Goal: Task Accomplishment & Management: Use online tool/utility

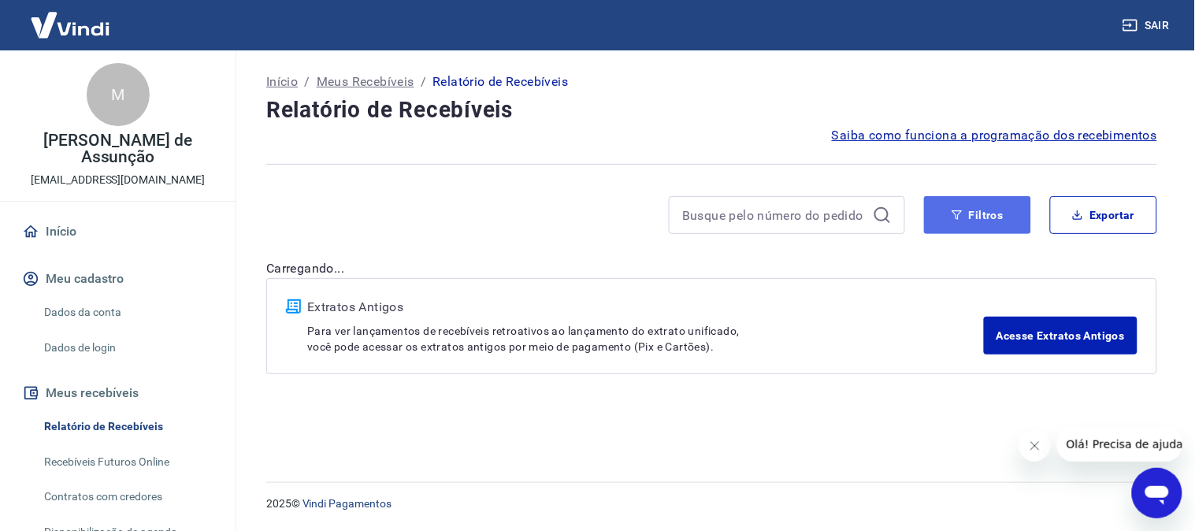
click at [998, 213] on button "Filtros" at bounding box center [977, 215] width 107 height 38
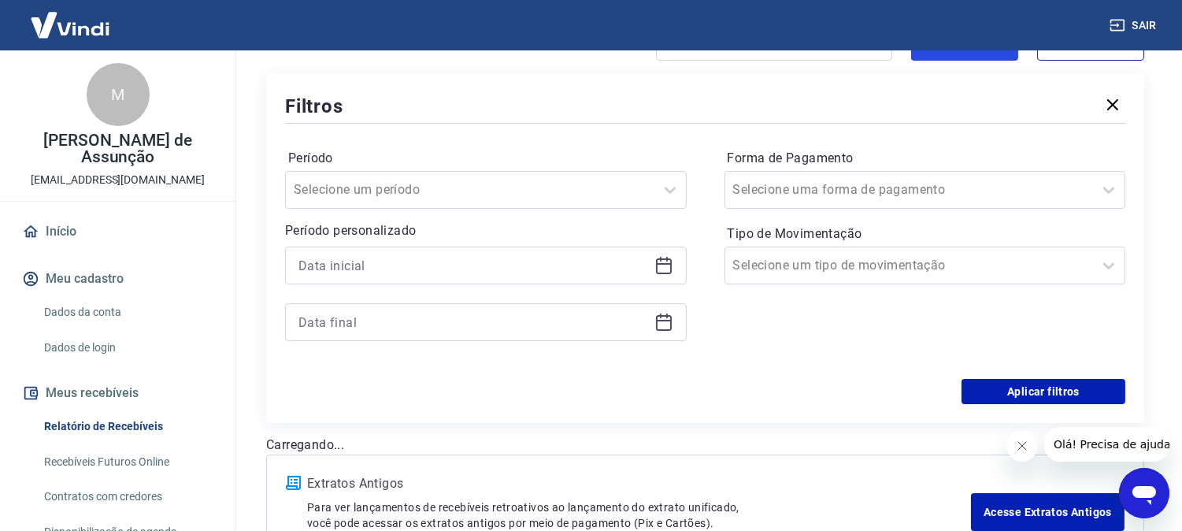
scroll to position [175, 0]
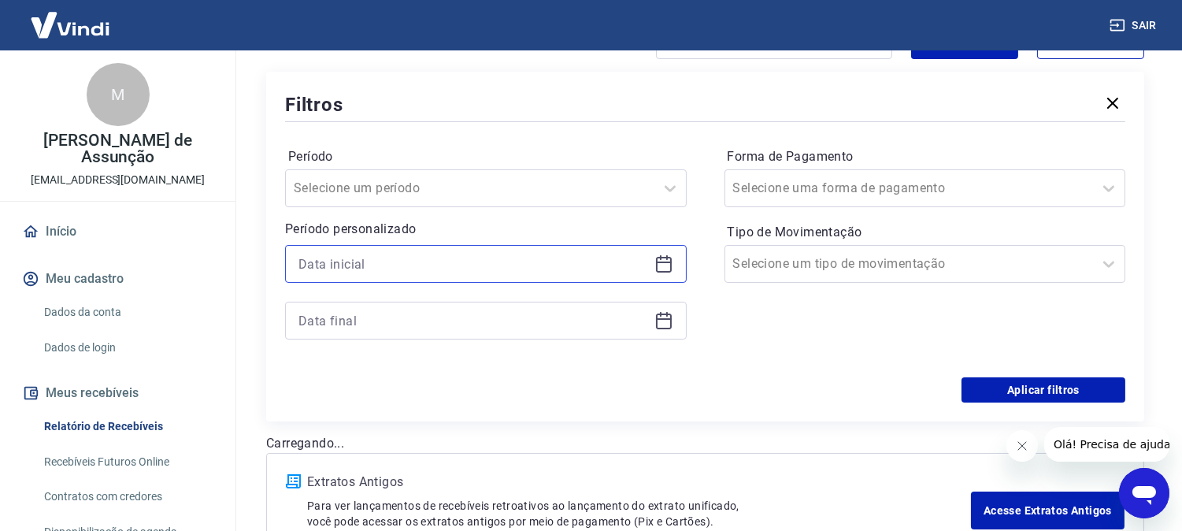
click at [517, 270] on input at bounding box center [473, 264] width 350 height 24
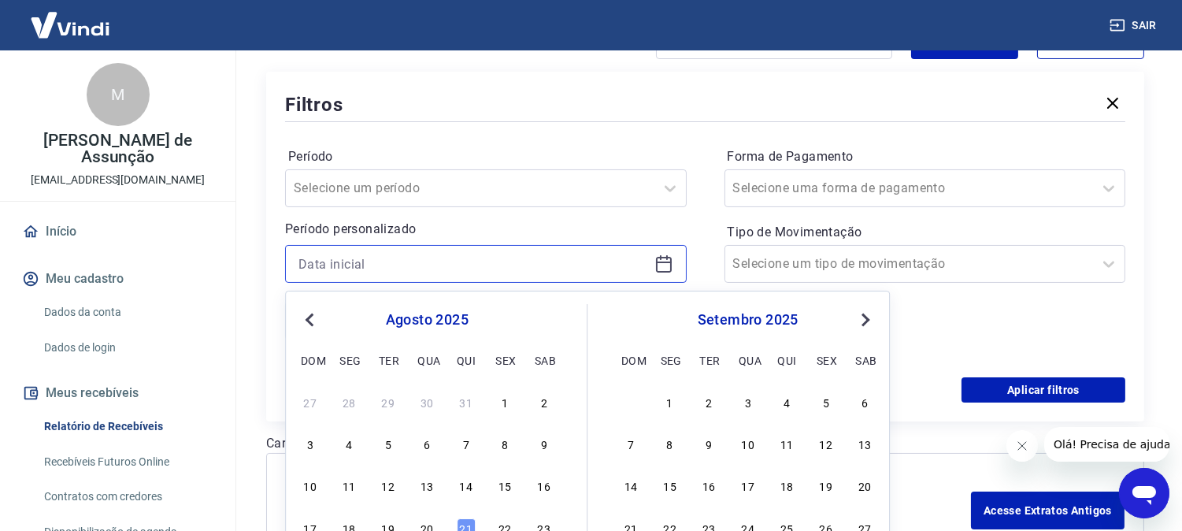
scroll to position [262, 0]
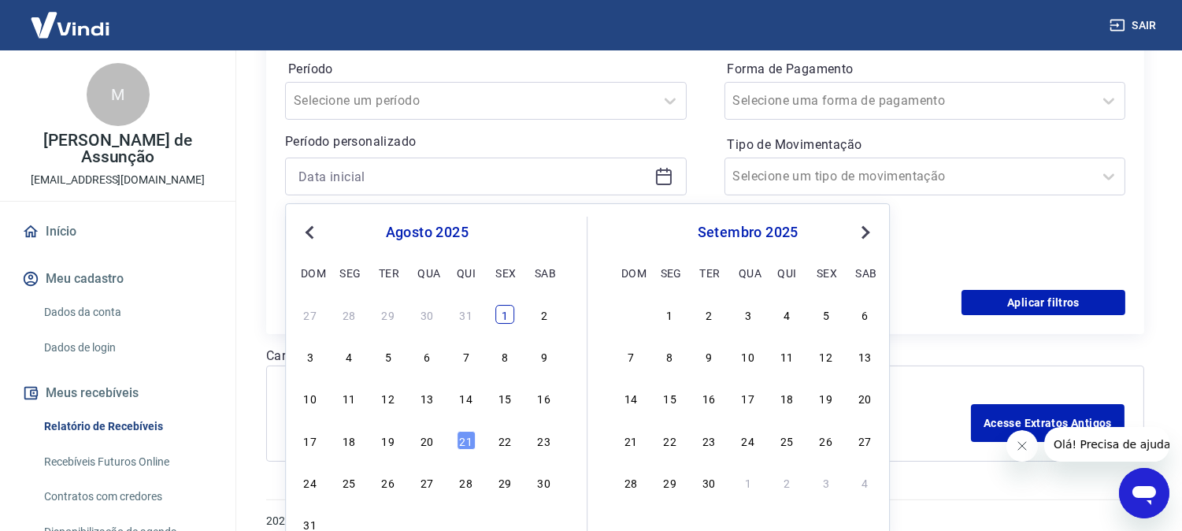
click at [506, 312] on div "1" at bounding box center [504, 314] width 19 height 19
type input "[DATE]"
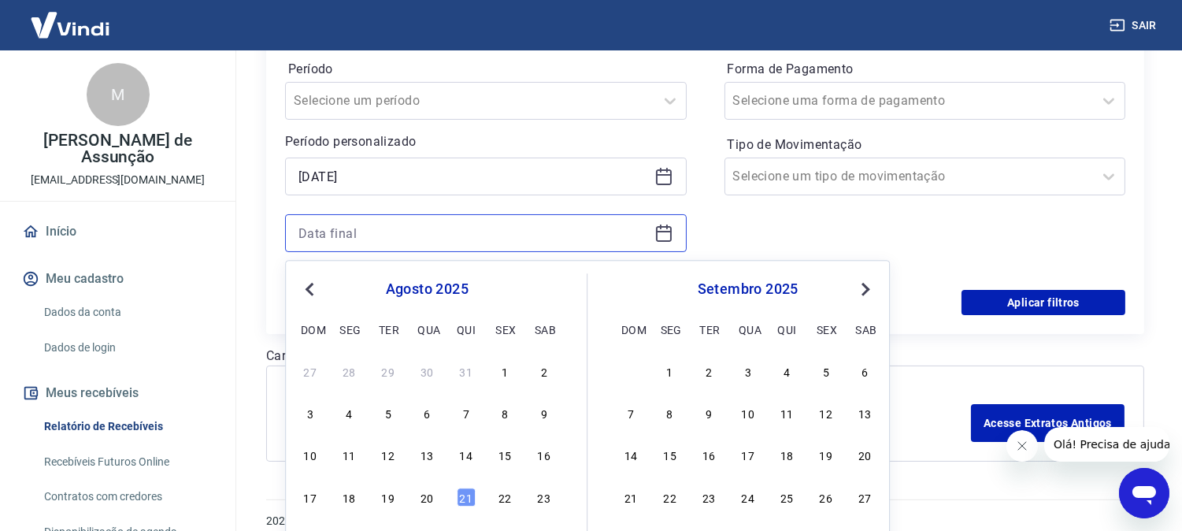
click at [427, 235] on input at bounding box center [473, 233] width 350 height 24
click at [313, 407] on div "3" at bounding box center [310, 413] width 19 height 19
type input "[DATE]"
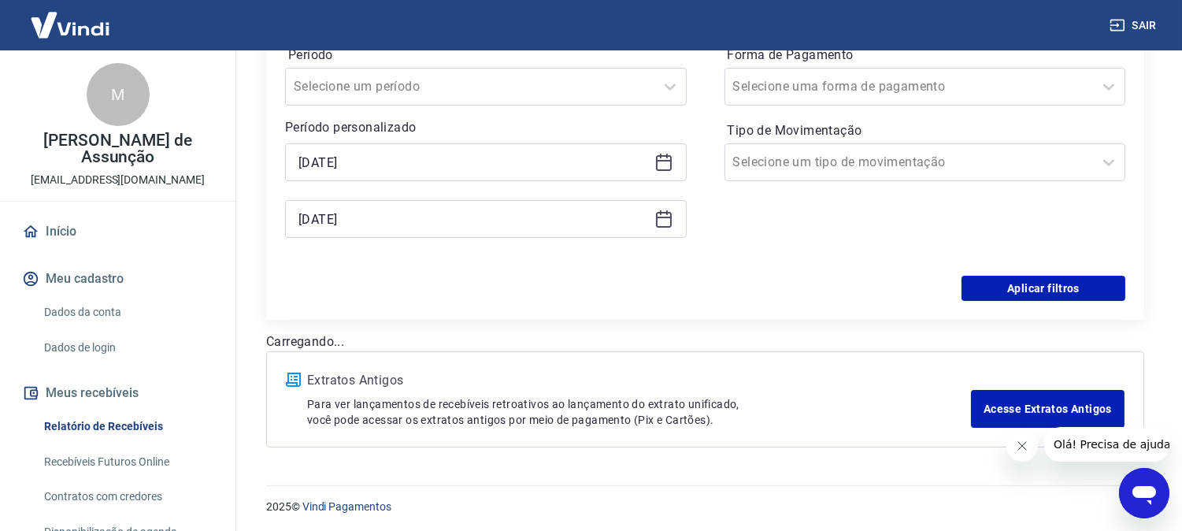
scroll to position [280, 0]
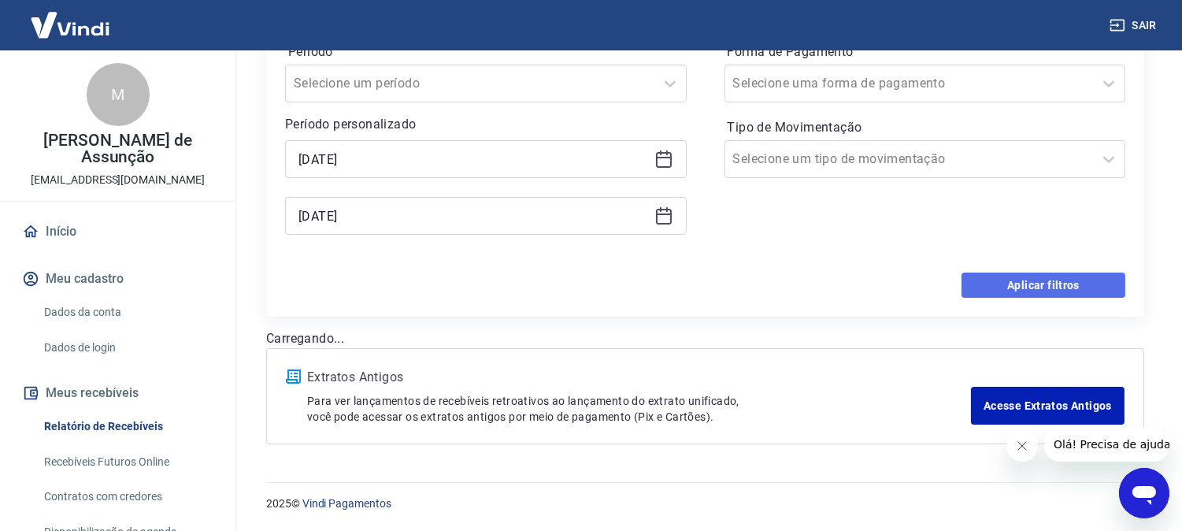
click at [1064, 280] on button "Aplicar filtros" at bounding box center [1043, 284] width 164 height 25
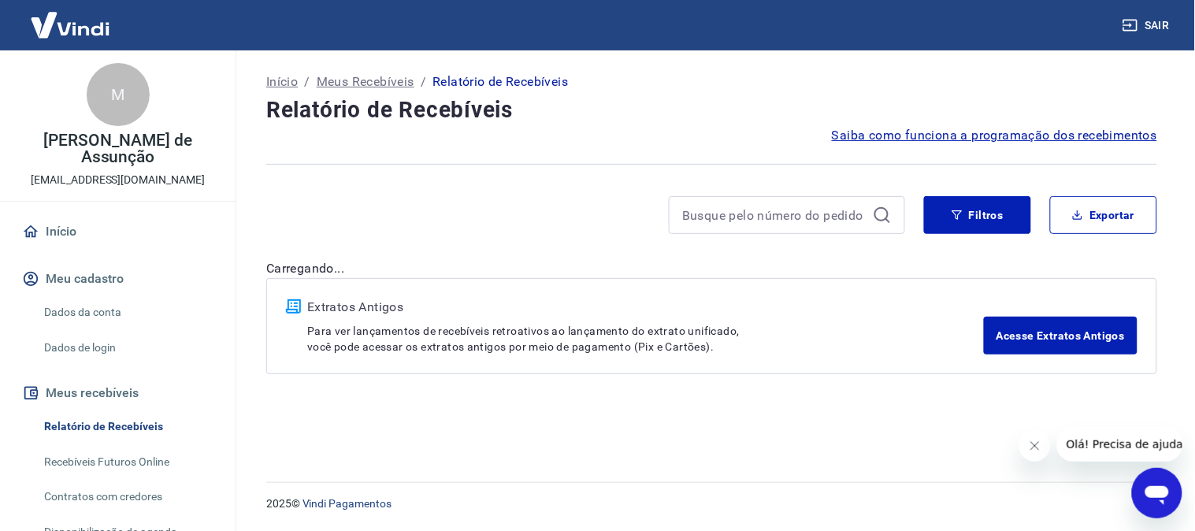
click at [1031, 447] on icon "Fechar mensagem da empresa" at bounding box center [1034, 445] width 8 height 8
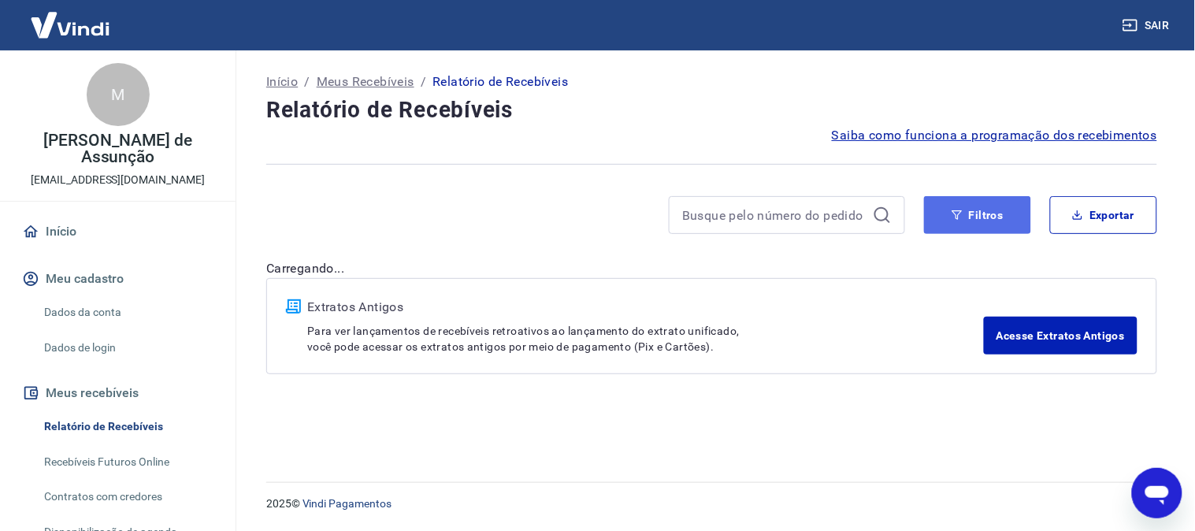
click at [947, 213] on button "Filtros" at bounding box center [977, 215] width 107 height 38
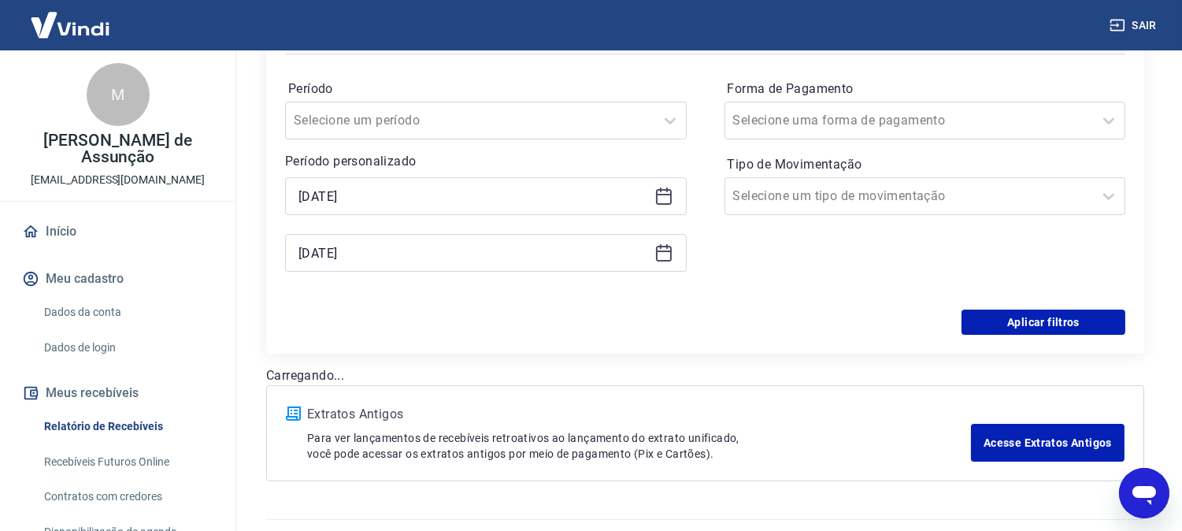
scroll to position [262, 0]
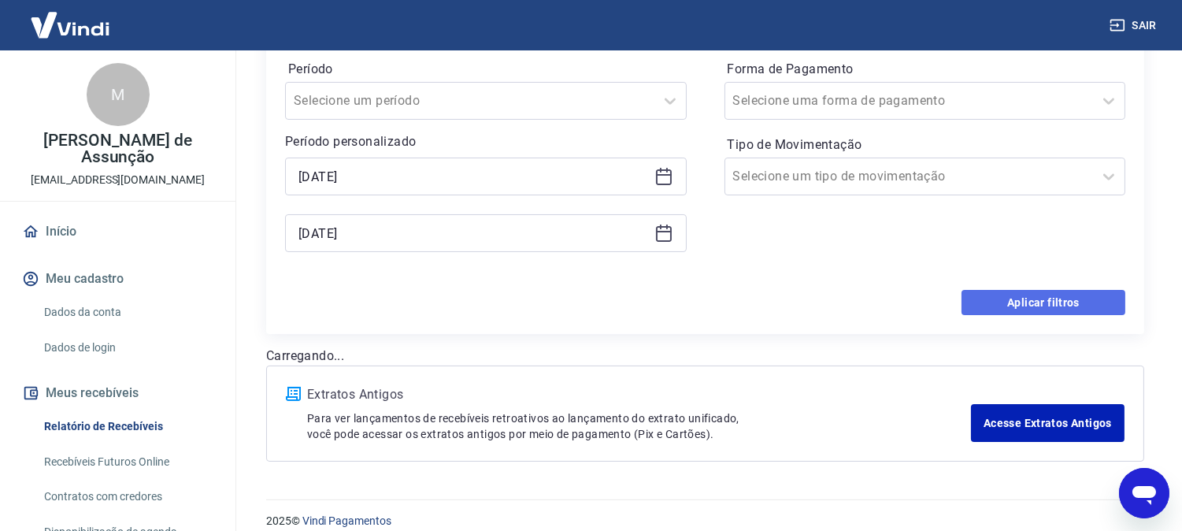
click at [985, 297] on button "Aplicar filtros" at bounding box center [1043, 302] width 164 height 25
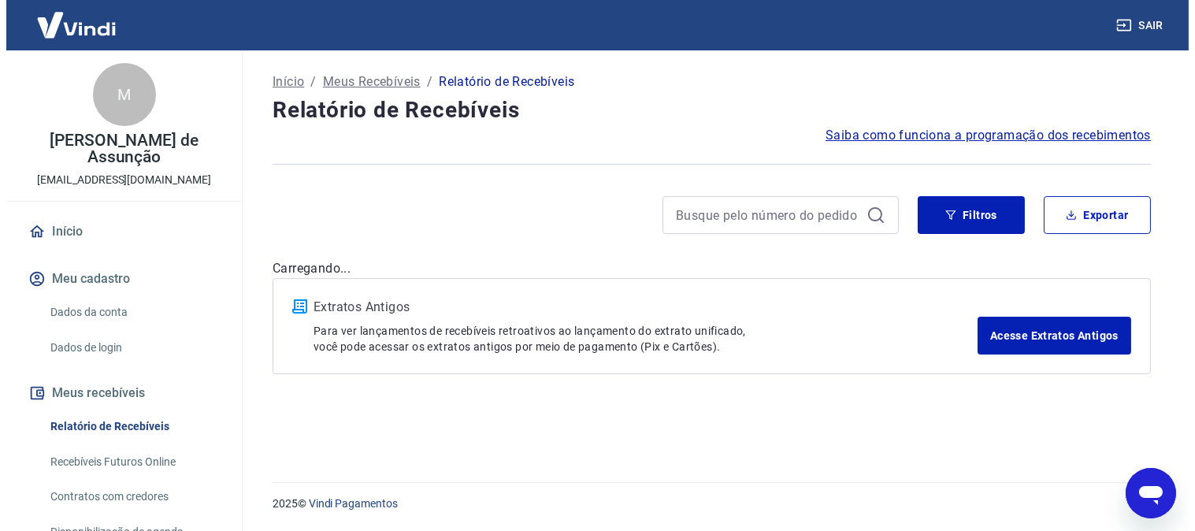
scroll to position [0, 0]
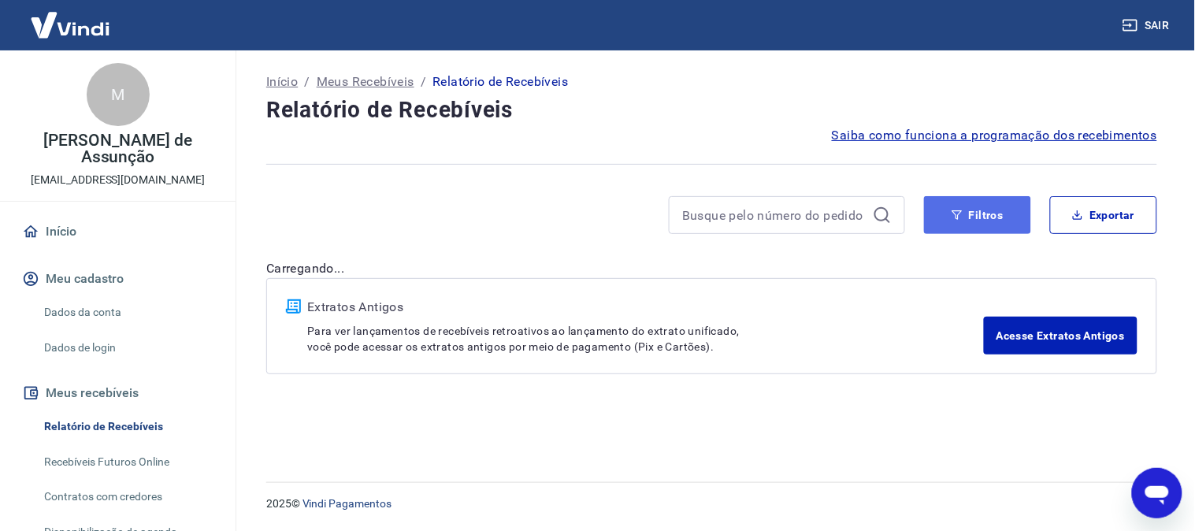
click at [965, 217] on button "Filtros" at bounding box center [977, 215] width 107 height 38
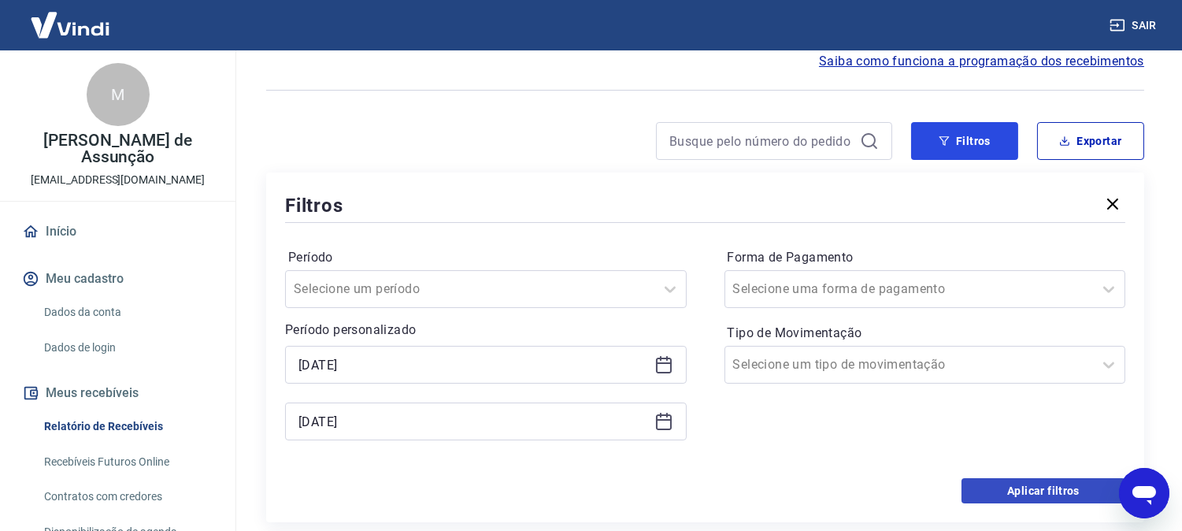
scroll to position [58, 0]
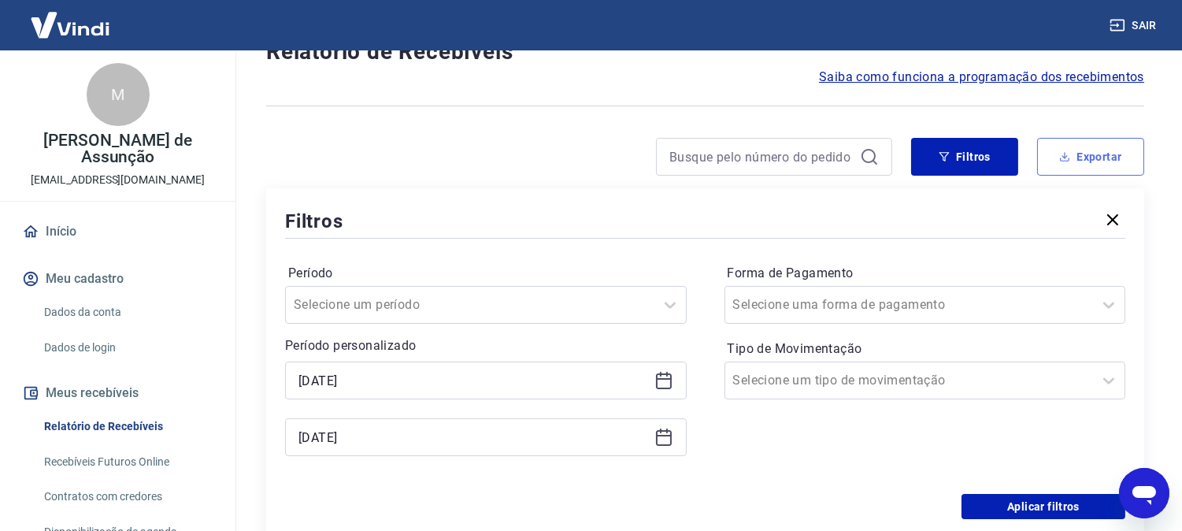
click at [1075, 170] on button "Exportar" at bounding box center [1090, 157] width 107 height 38
type input "[DATE]"
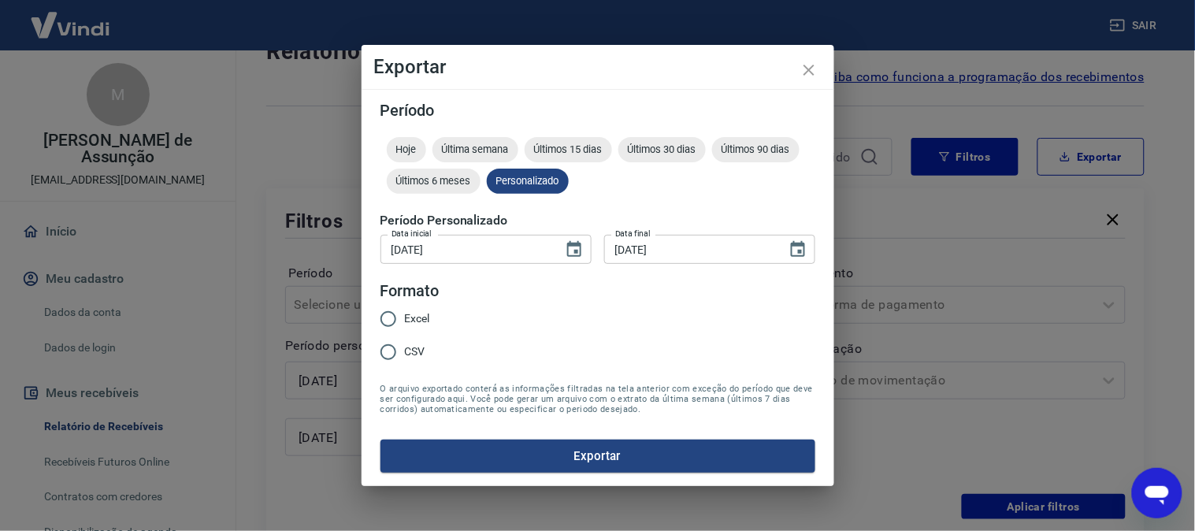
click at [402, 324] on input "Excel" at bounding box center [388, 318] width 33 height 33
radio input "true"
click at [520, 455] on button "Exportar" at bounding box center [597, 455] width 435 height 33
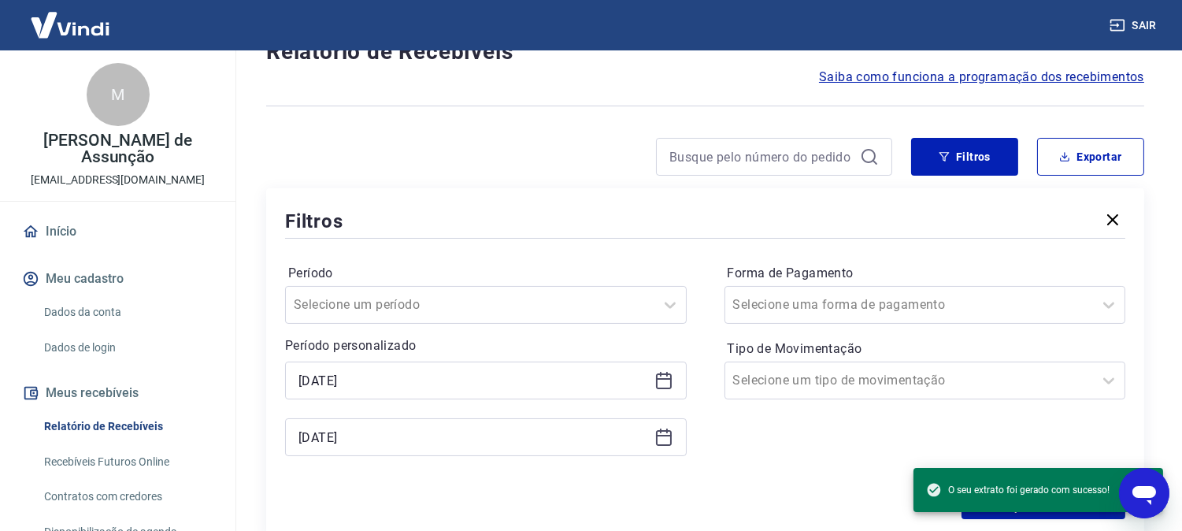
click at [423, 392] on div "[DATE]" at bounding box center [486, 380] width 402 height 38
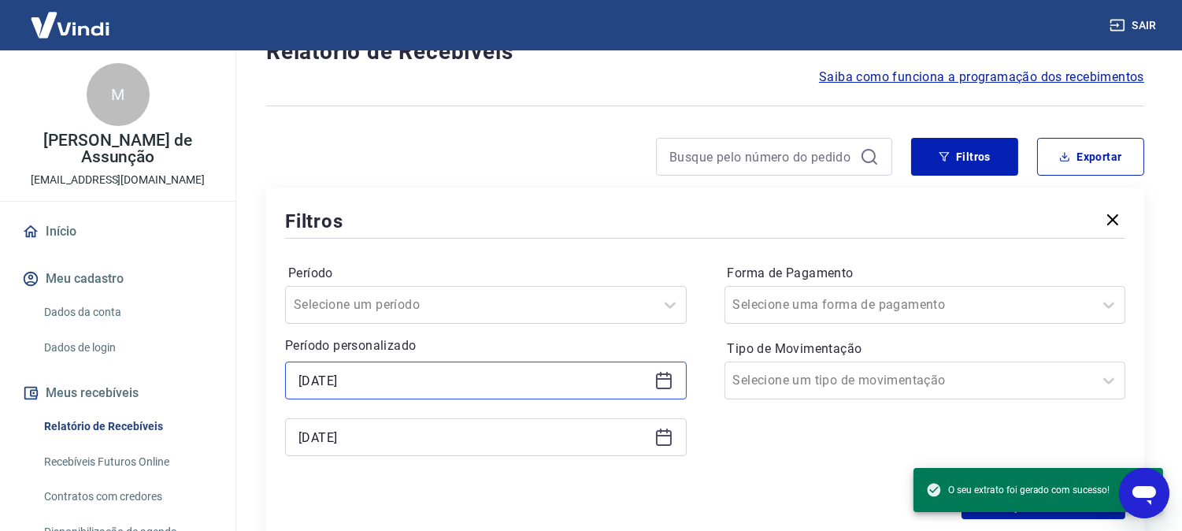
click at [420, 382] on input "[DATE]" at bounding box center [473, 381] width 350 height 24
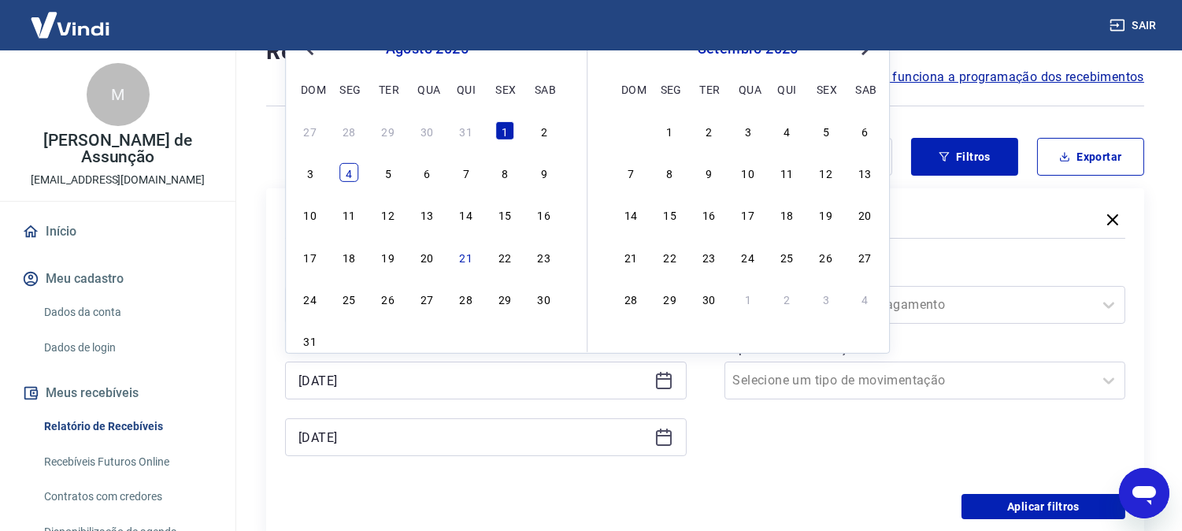
click at [345, 173] on div "4" at bounding box center [348, 172] width 19 height 19
type input "[DATE]"
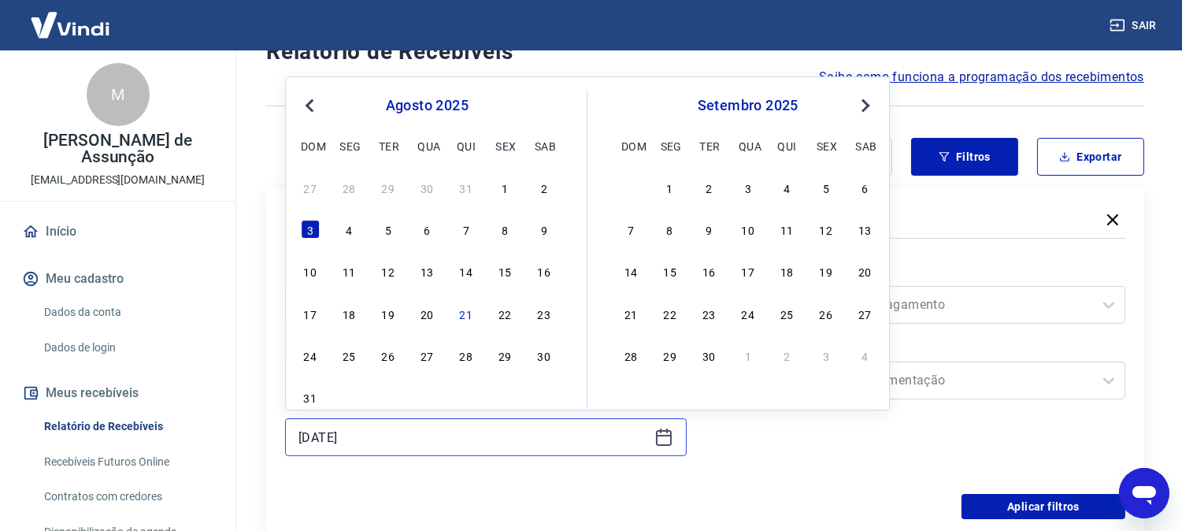
click at [381, 437] on input "[DATE]" at bounding box center [473, 437] width 350 height 24
click at [426, 231] on div "6" at bounding box center [426, 229] width 19 height 19
type input "[DATE]"
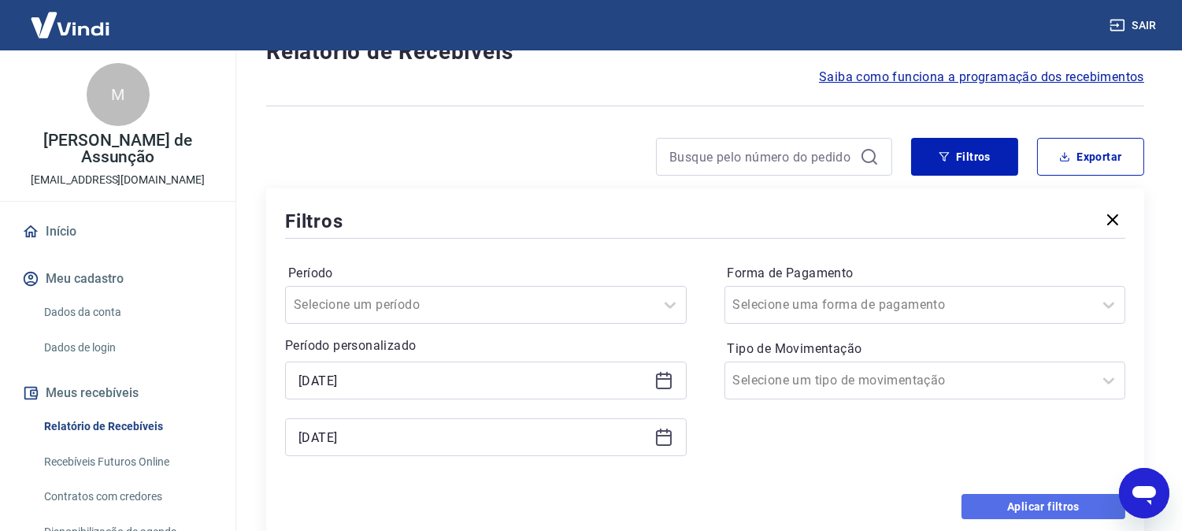
click at [1021, 506] on button "Aplicar filtros" at bounding box center [1043, 506] width 164 height 25
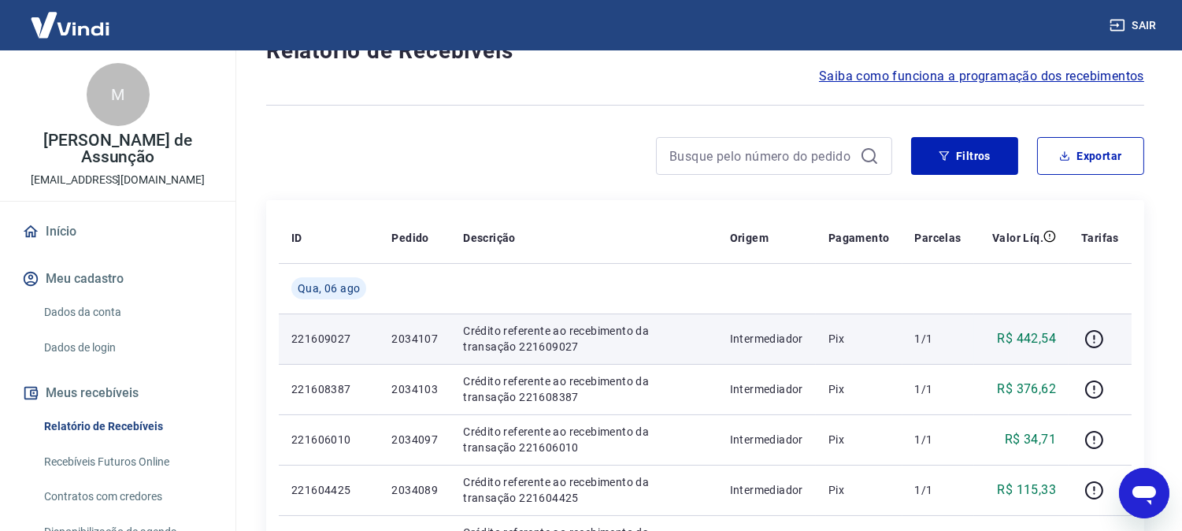
scroll to position [58, 0]
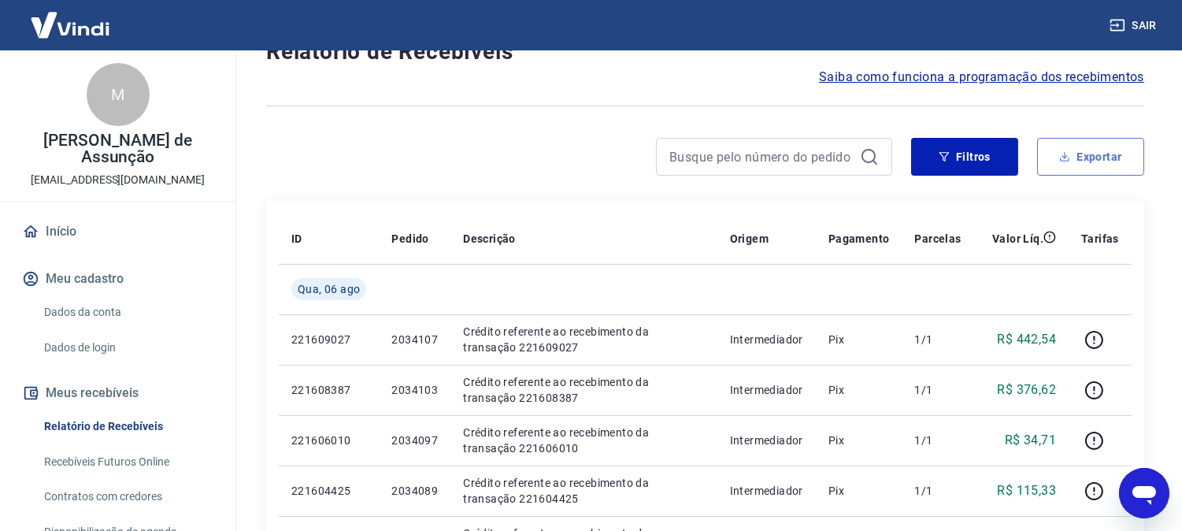
click at [1107, 155] on button "Exportar" at bounding box center [1090, 157] width 107 height 38
type input "[DATE]"
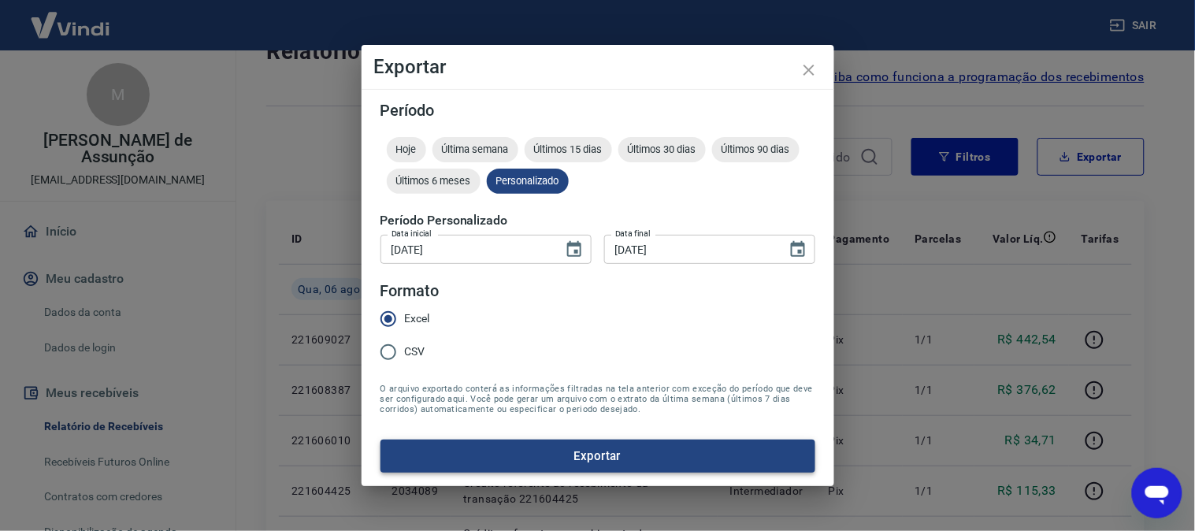
click at [482, 459] on button "Exportar" at bounding box center [597, 455] width 435 height 33
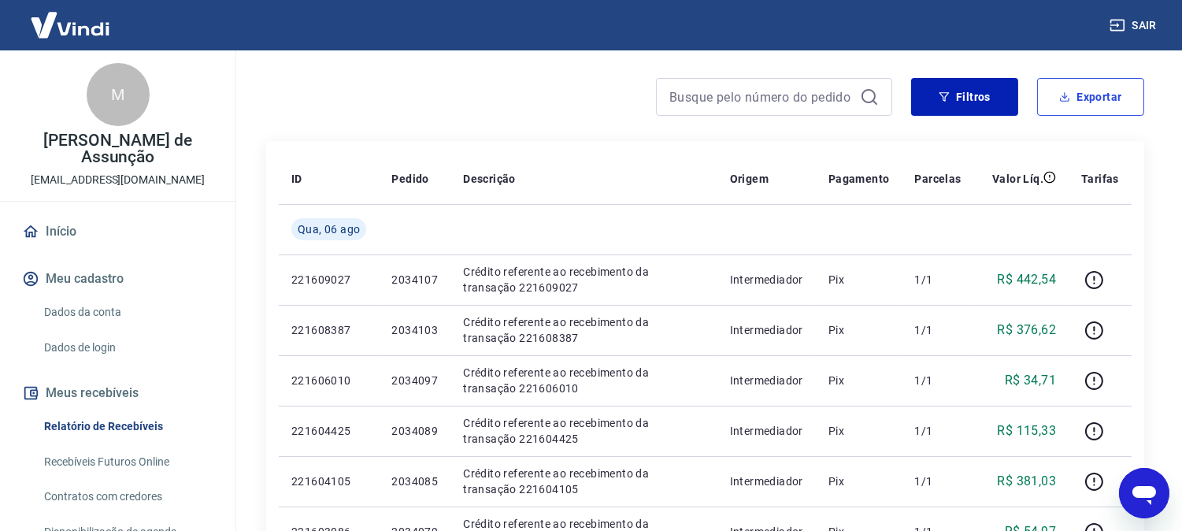
scroll to position [87, 0]
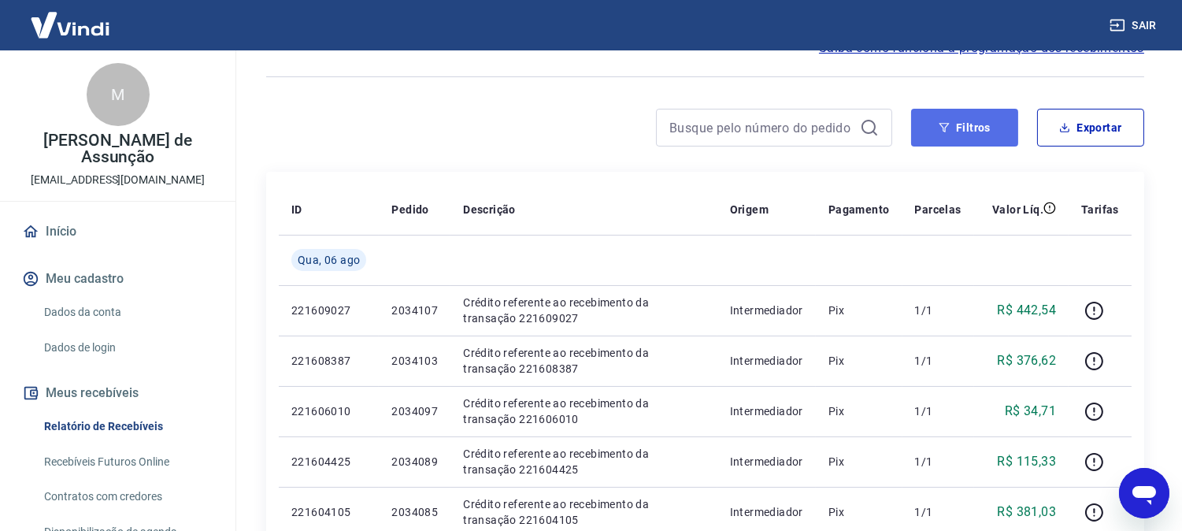
click at [942, 124] on icon "button" at bounding box center [944, 127] width 11 height 11
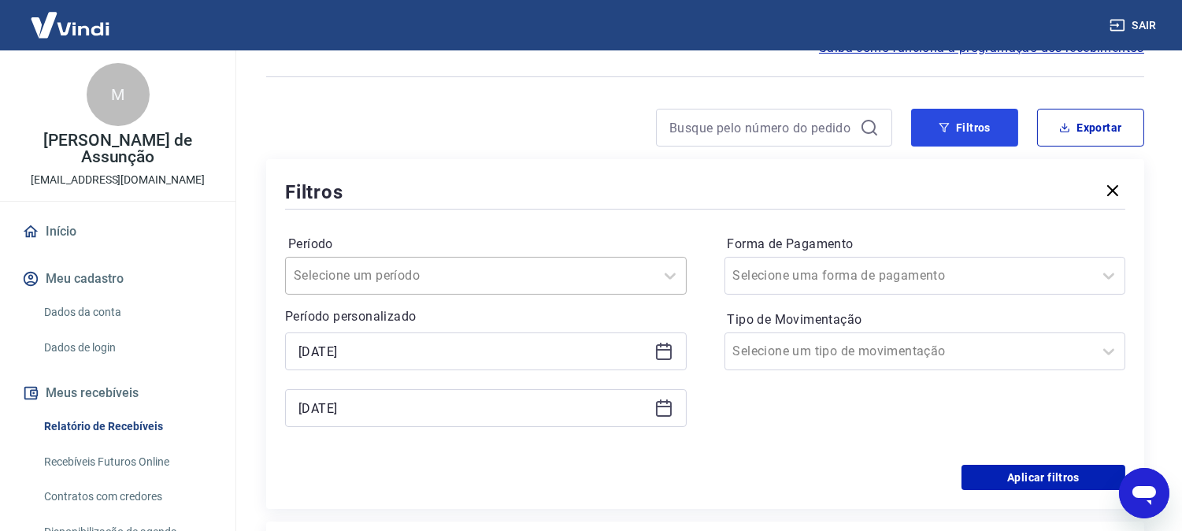
scroll to position [175, 0]
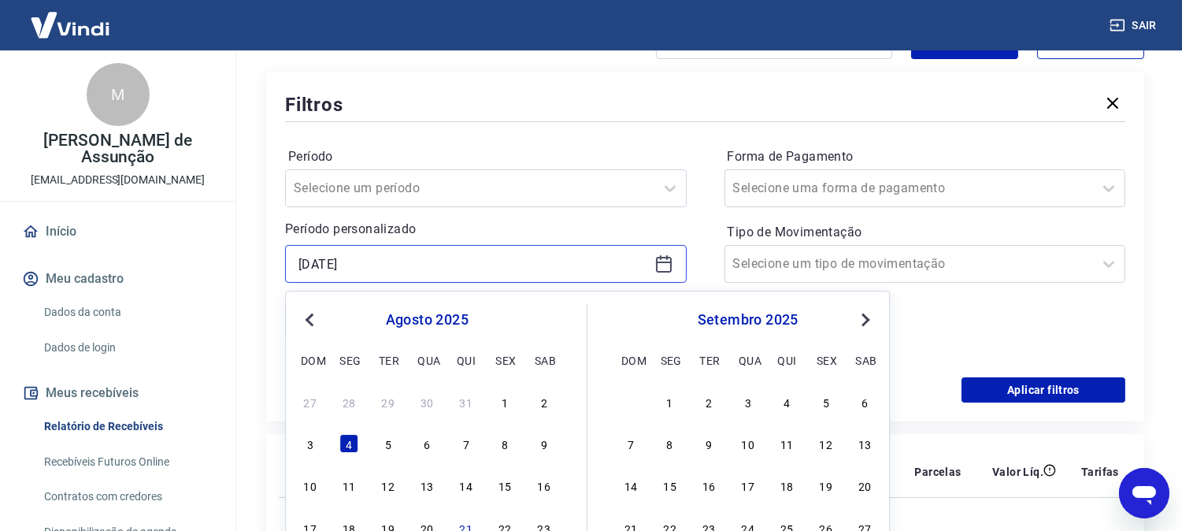
click at [432, 264] on input "[DATE]" at bounding box center [473, 264] width 350 height 24
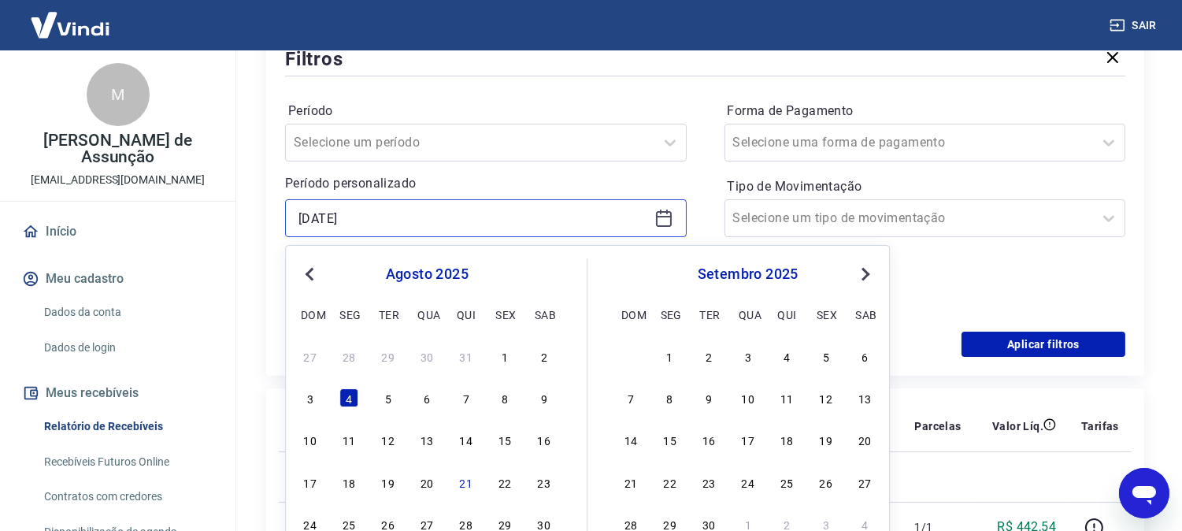
scroll to position [262, 0]
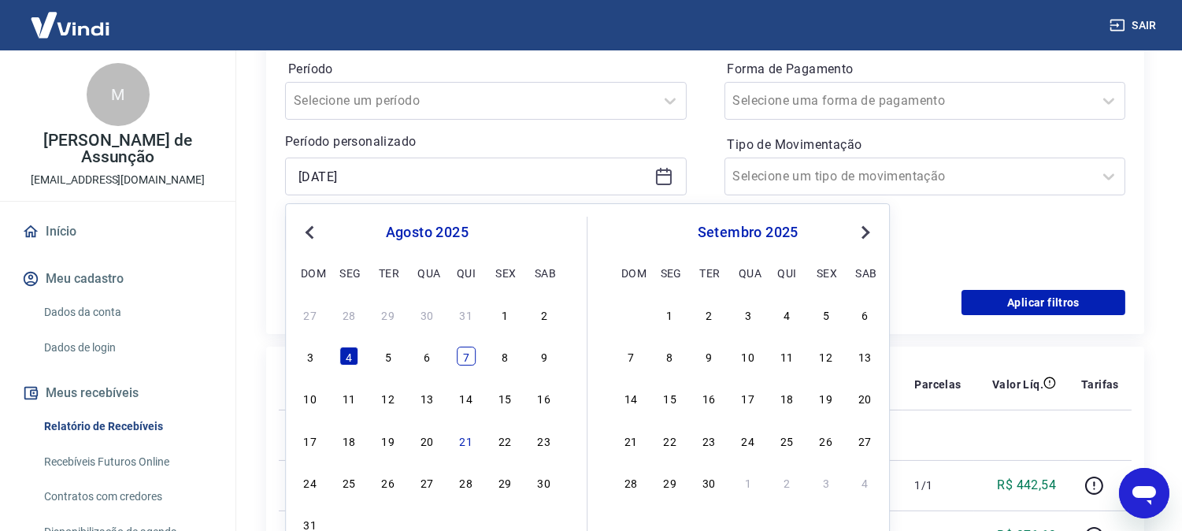
click at [463, 356] on div "7" at bounding box center [466, 355] width 19 height 19
type input "[DATE]"
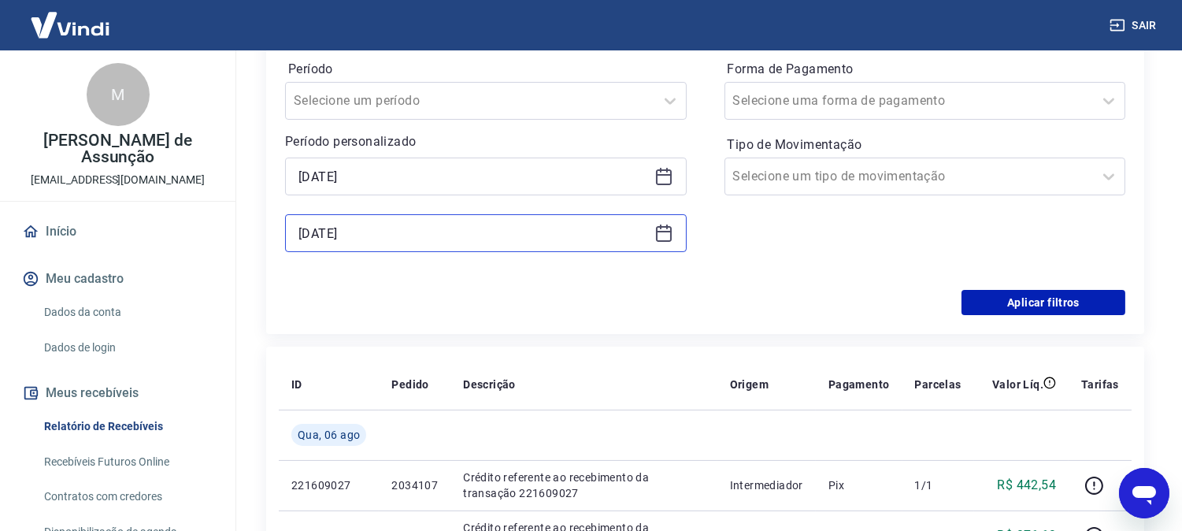
click at [382, 238] on input "[DATE]" at bounding box center [473, 233] width 350 height 24
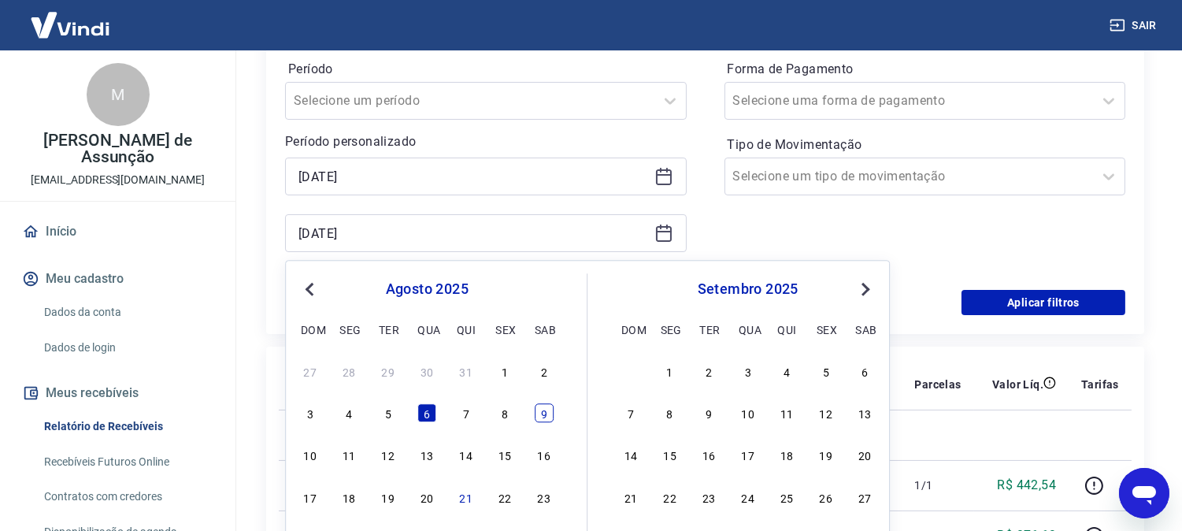
click at [546, 418] on div "9" at bounding box center [544, 413] width 19 height 19
type input "[DATE]"
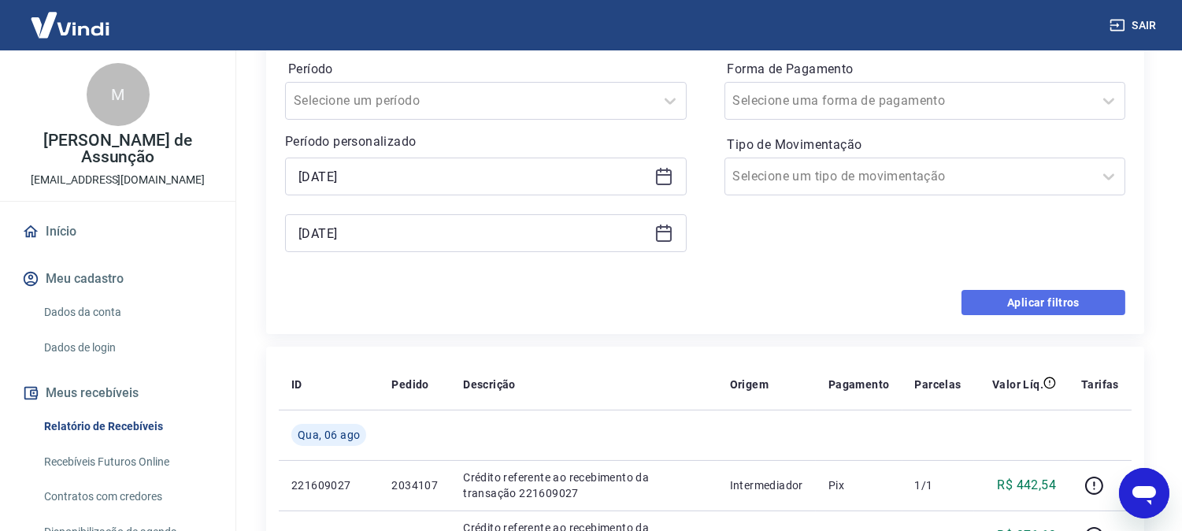
click at [1009, 313] on button "Aplicar filtros" at bounding box center [1043, 302] width 164 height 25
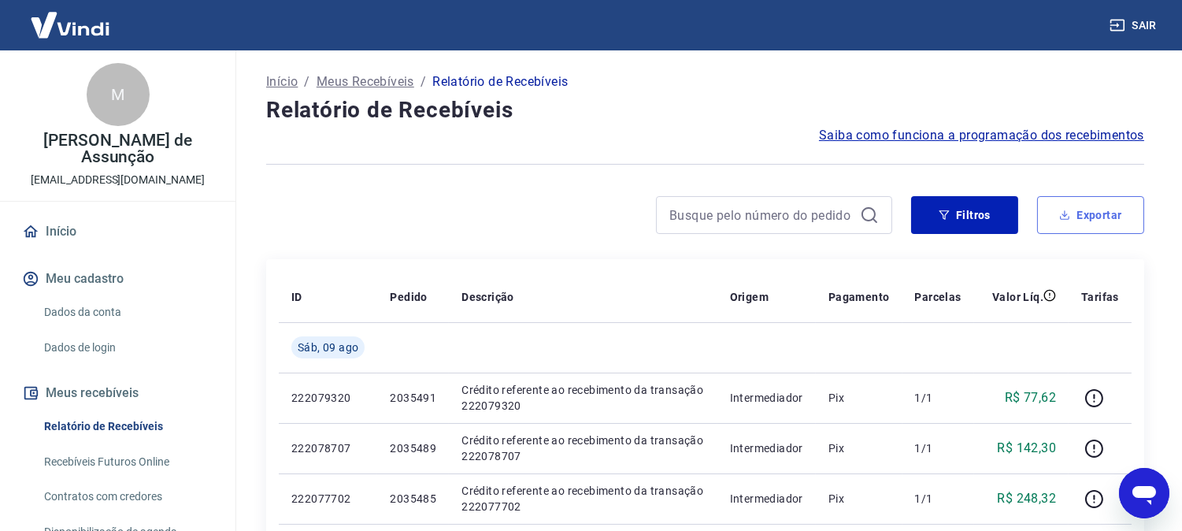
click at [1113, 207] on button "Exportar" at bounding box center [1090, 215] width 107 height 38
type input "[DATE]"
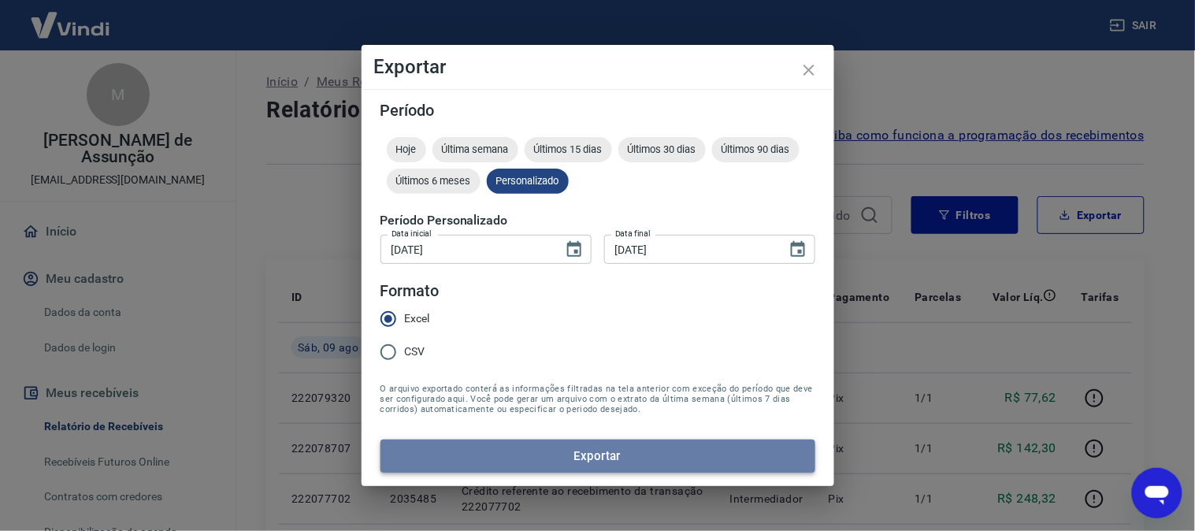
click at [618, 445] on button "Exportar" at bounding box center [597, 455] width 435 height 33
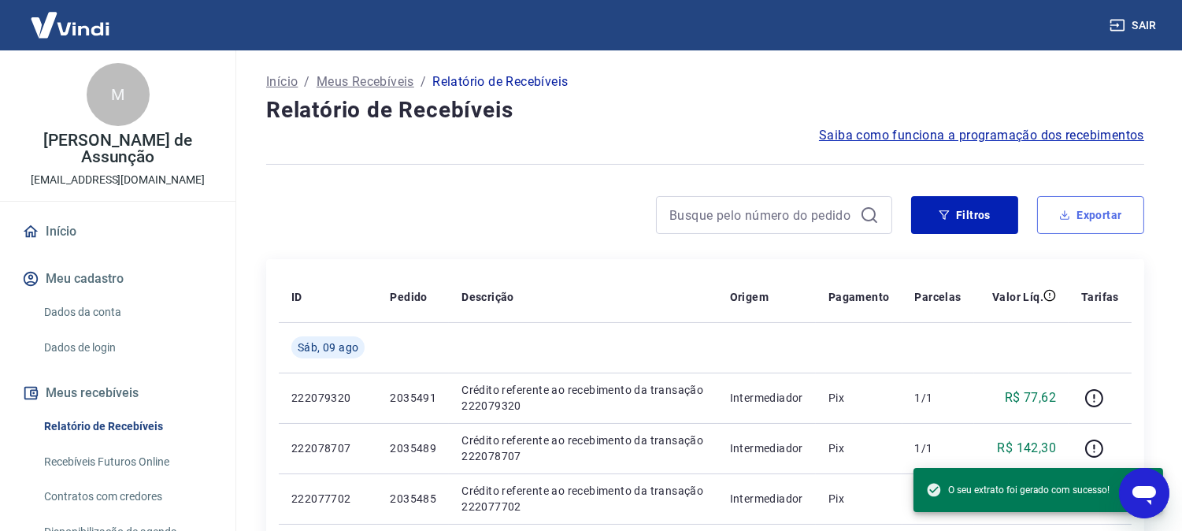
click at [1076, 213] on button "Exportar" at bounding box center [1090, 215] width 107 height 38
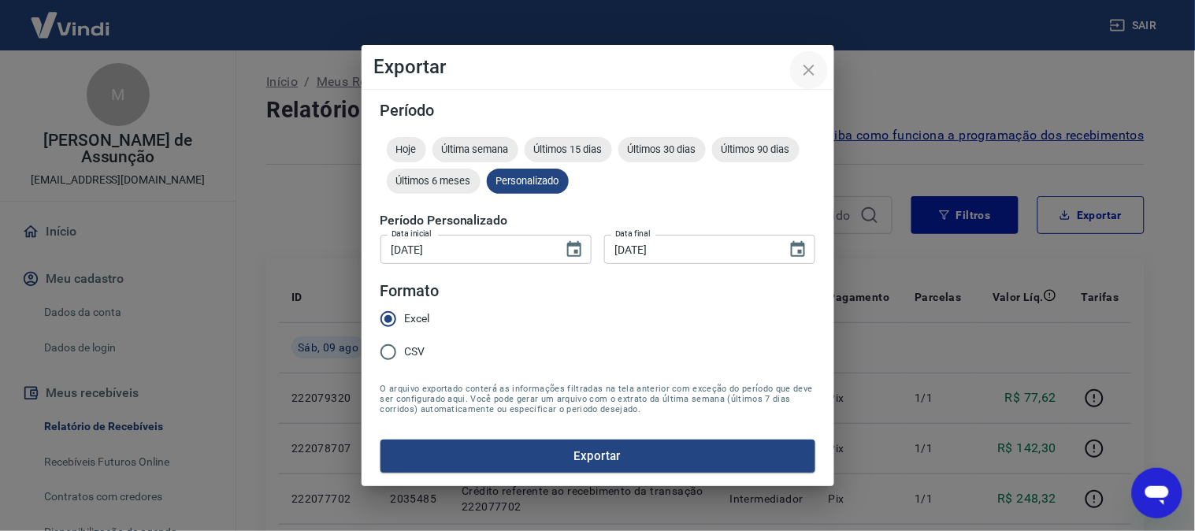
click at [813, 65] on icon "close" at bounding box center [808, 70] width 11 height 11
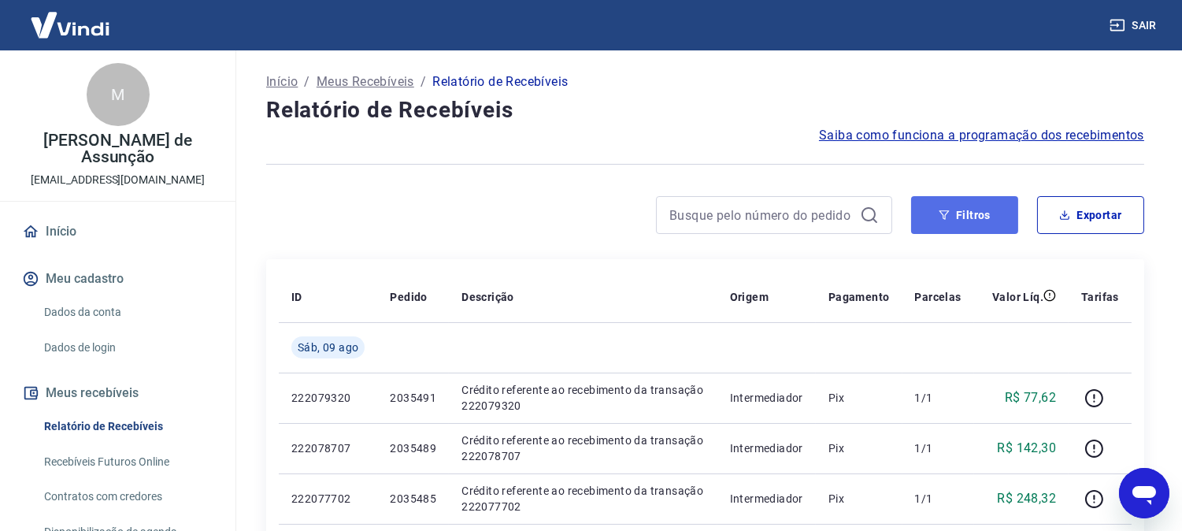
click at [932, 198] on button "Filtros" at bounding box center [964, 215] width 107 height 38
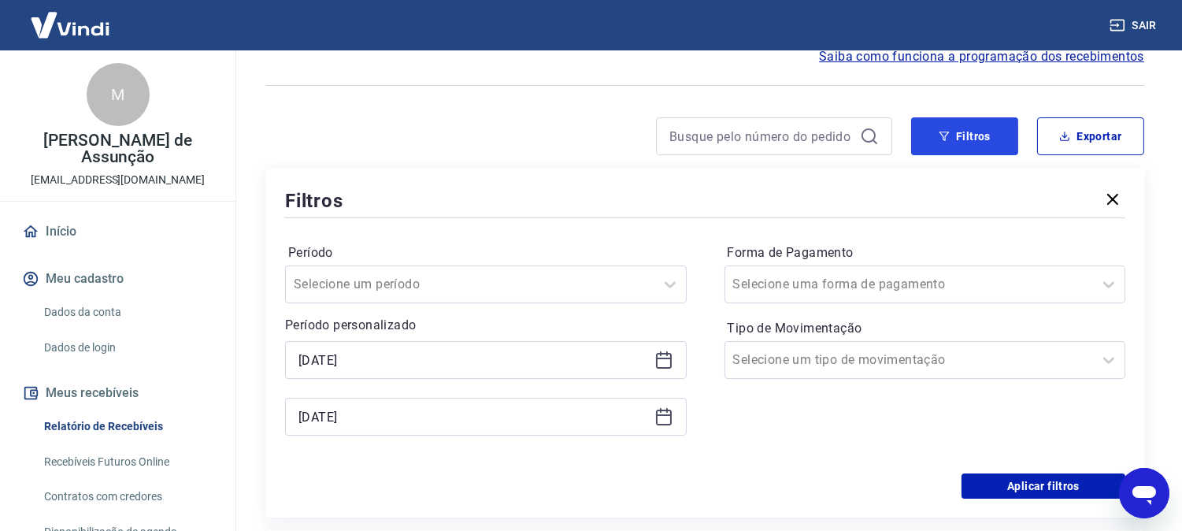
scroll to position [175, 0]
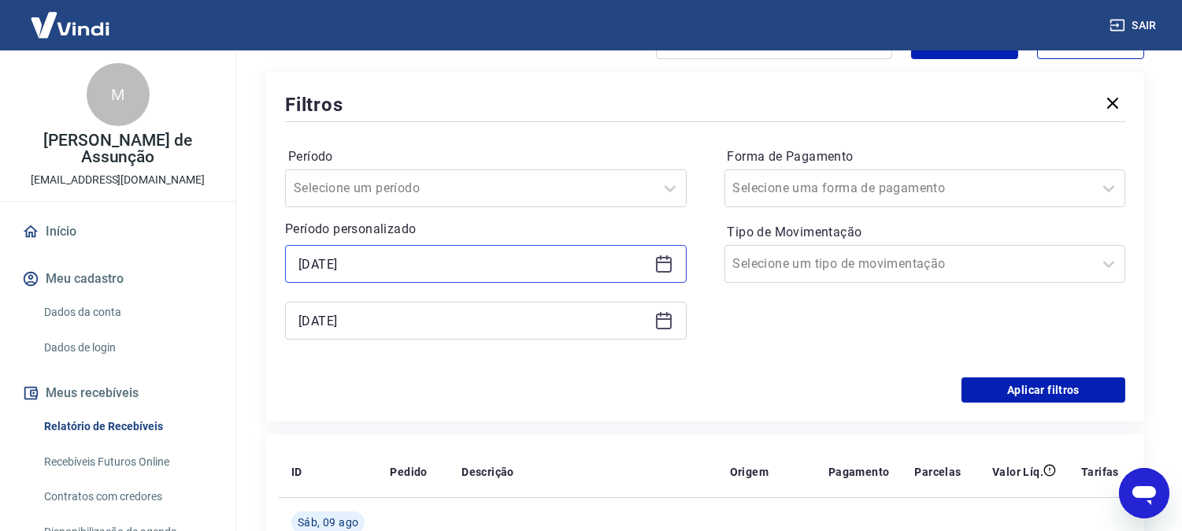
click at [342, 270] on input "[DATE]" at bounding box center [473, 264] width 350 height 24
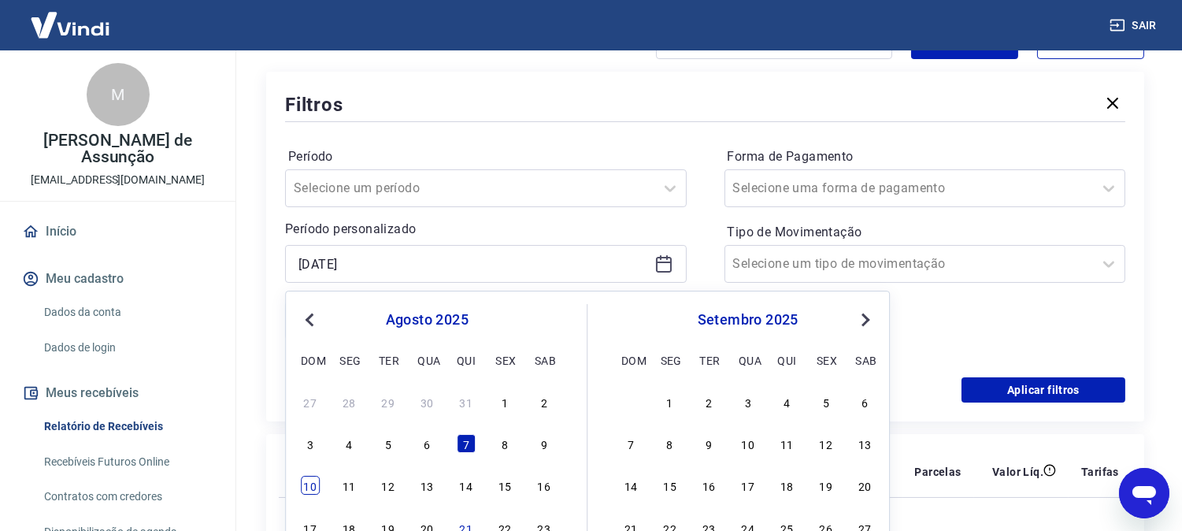
click at [302, 487] on div "10" at bounding box center [310, 485] width 19 height 19
type input "[DATE]"
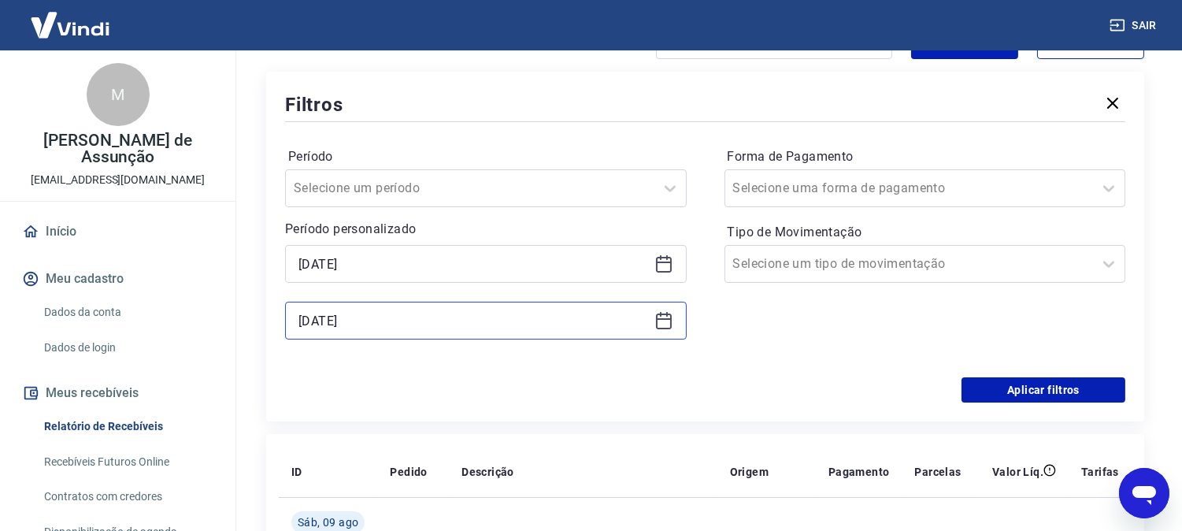
click at [443, 317] on input "[DATE]" at bounding box center [473, 321] width 350 height 24
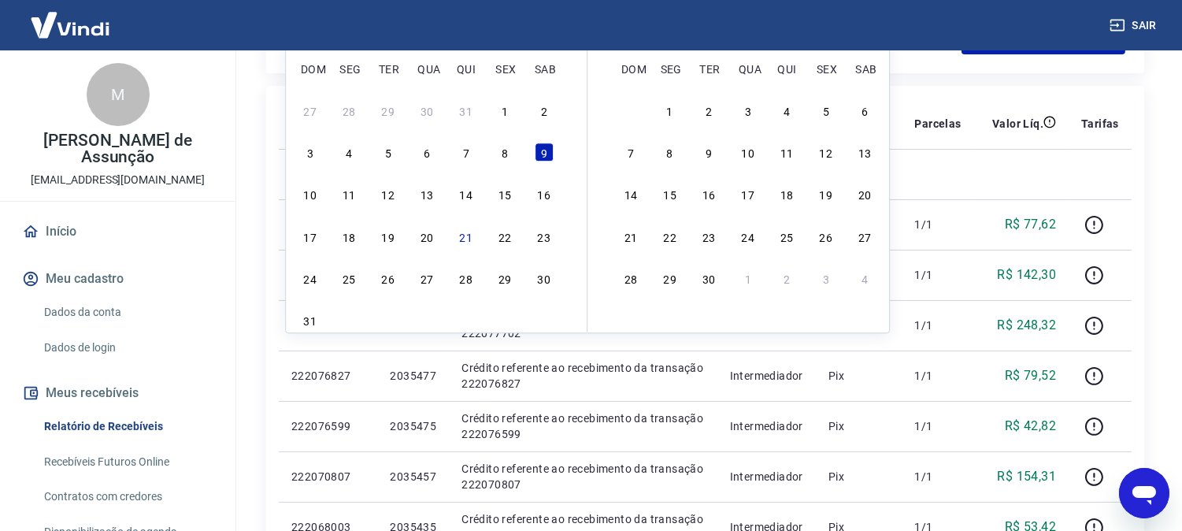
scroll to position [524, 0]
click at [389, 191] on div "12" at bounding box center [388, 192] width 19 height 19
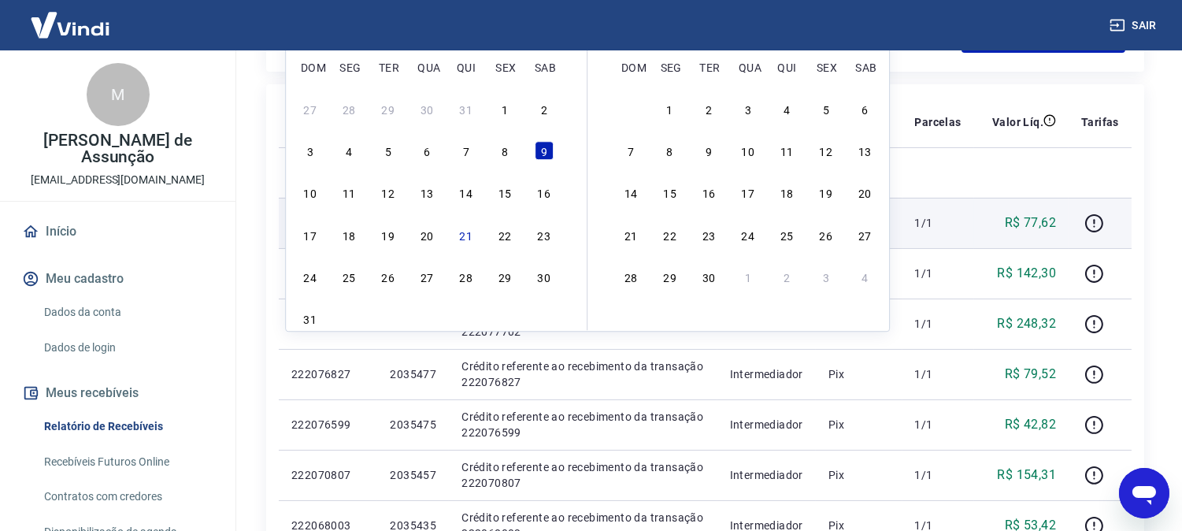
type input "[DATE]"
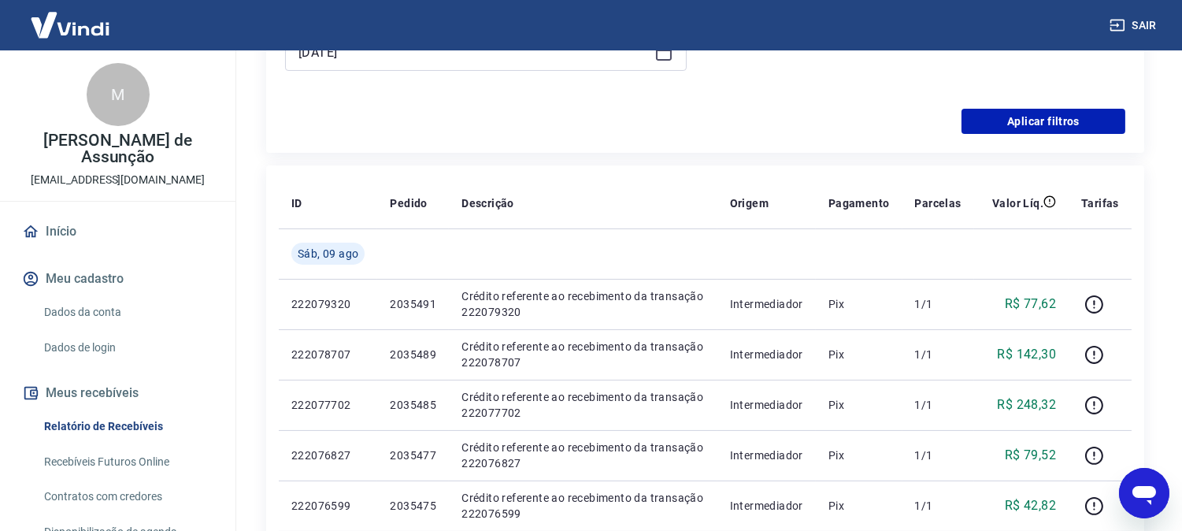
scroll to position [350, 0]
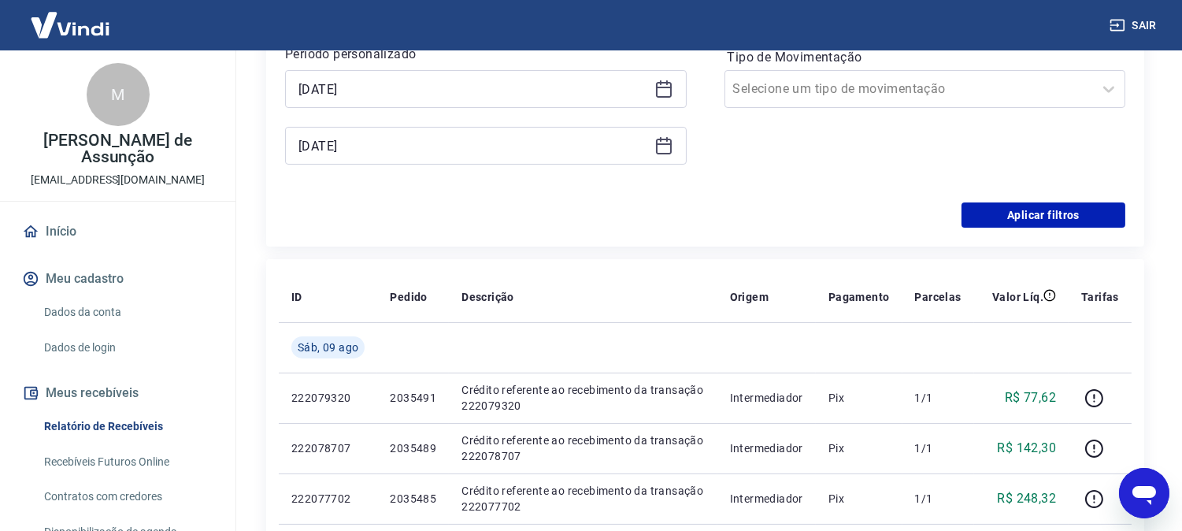
click at [1057, 201] on div "Período Selecione um período Período personalizado Selected date: [DATE] [DATE]…" at bounding box center [705, 76] width 840 height 252
click at [1055, 208] on button "Aplicar filtros" at bounding box center [1043, 214] width 164 height 25
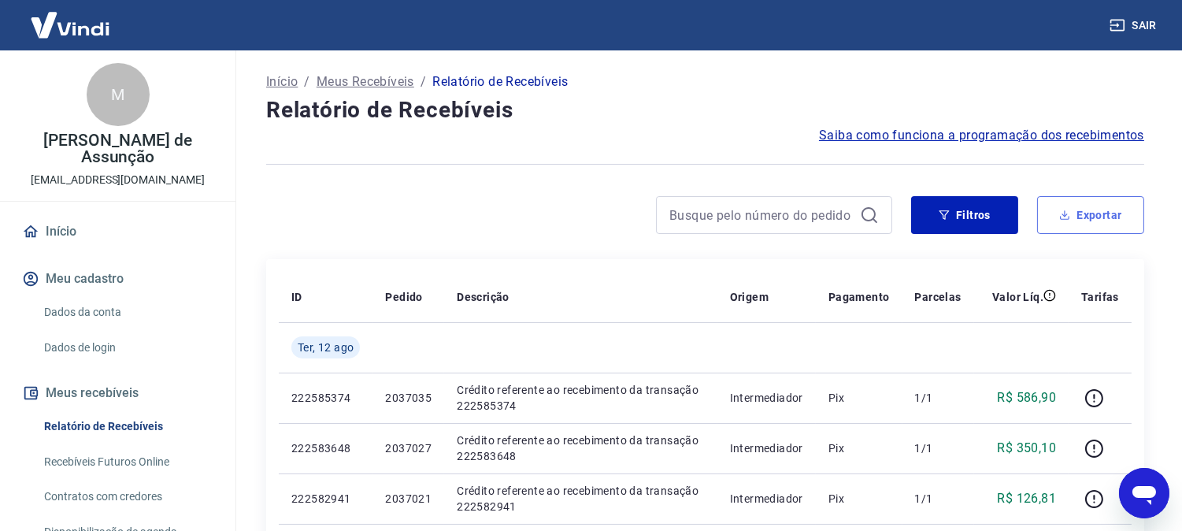
click at [1049, 220] on button "Exportar" at bounding box center [1090, 215] width 107 height 38
type input "[DATE]"
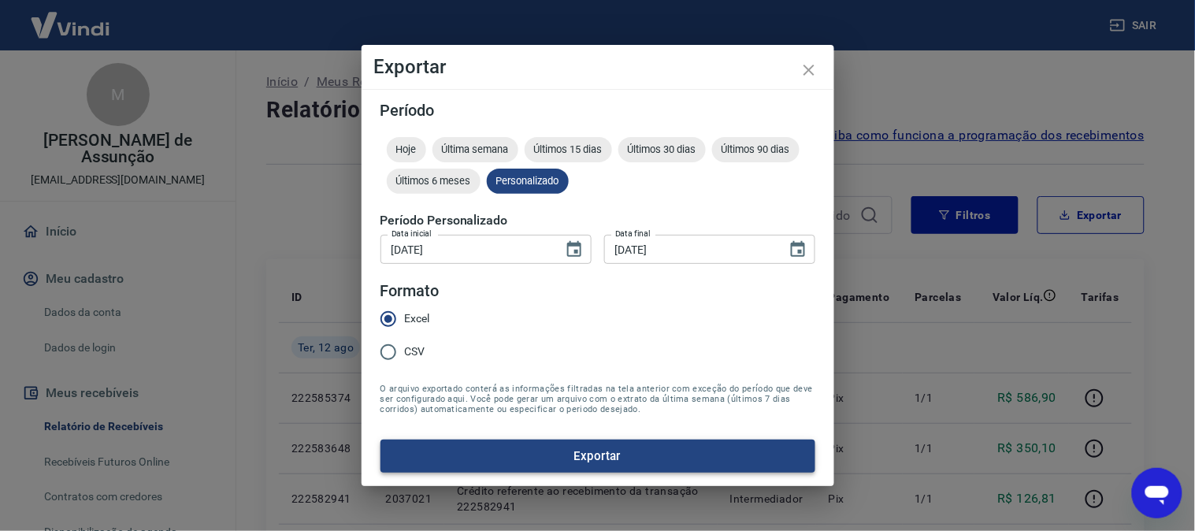
click at [609, 450] on button "Exportar" at bounding box center [597, 455] width 435 height 33
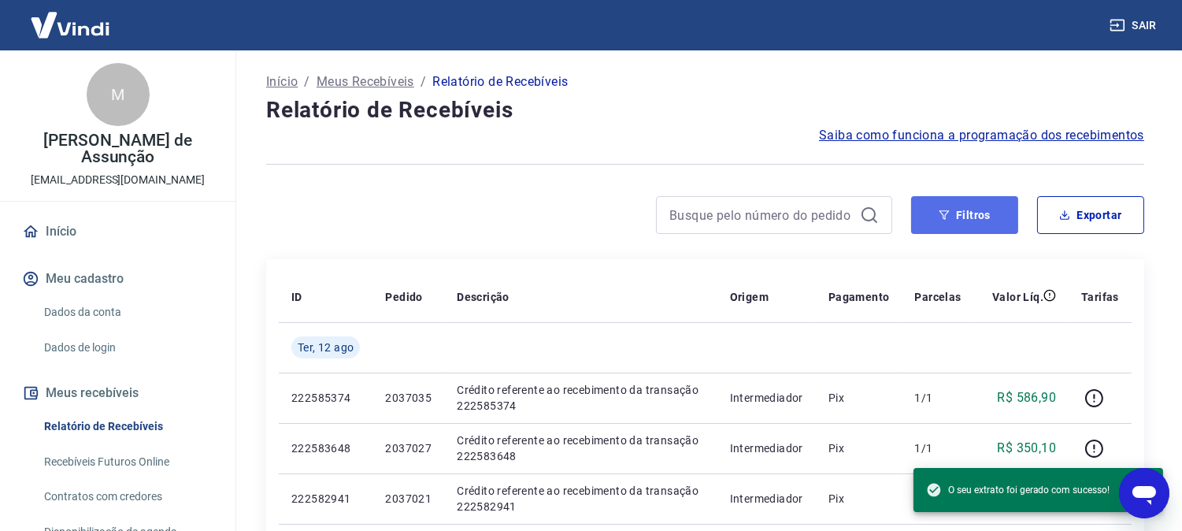
click at [982, 199] on button "Filtros" at bounding box center [964, 215] width 107 height 38
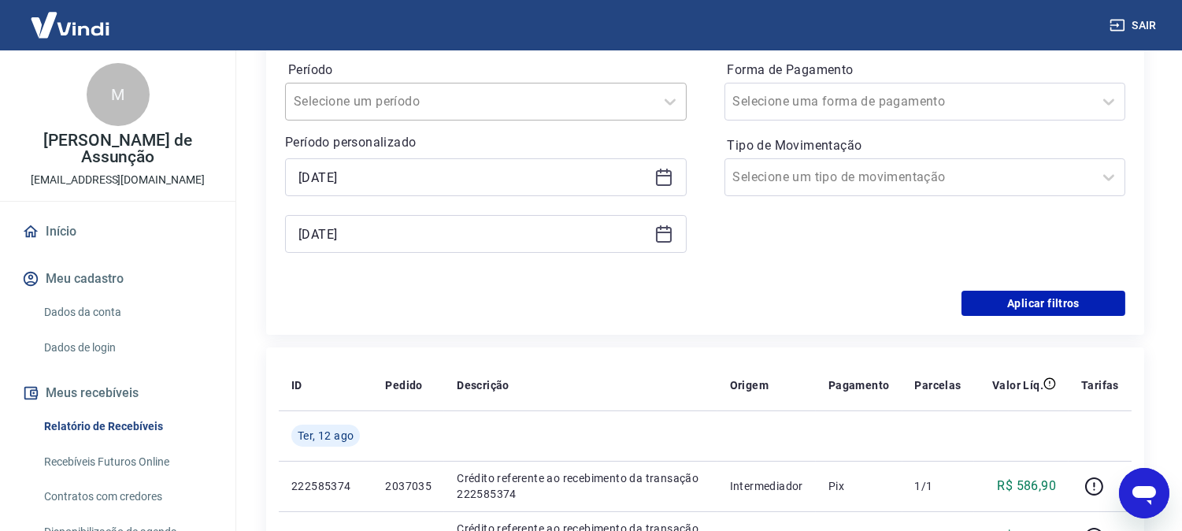
scroll to position [262, 0]
click at [391, 177] on input "[DATE]" at bounding box center [473, 177] width 350 height 24
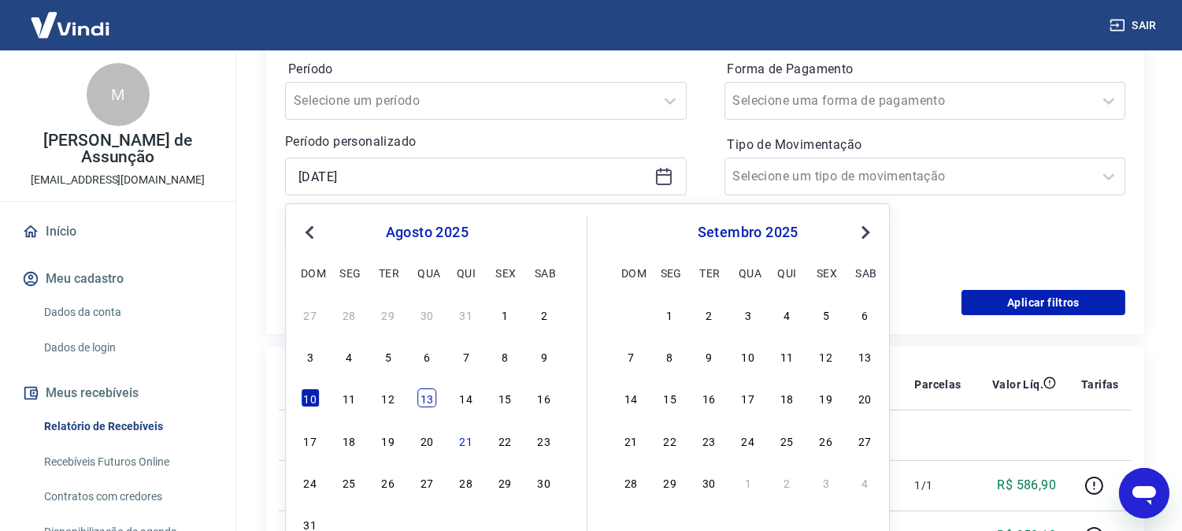
click at [428, 404] on div "13" at bounding box center [426, 398] width 19 height 19
type input "[DATE]"
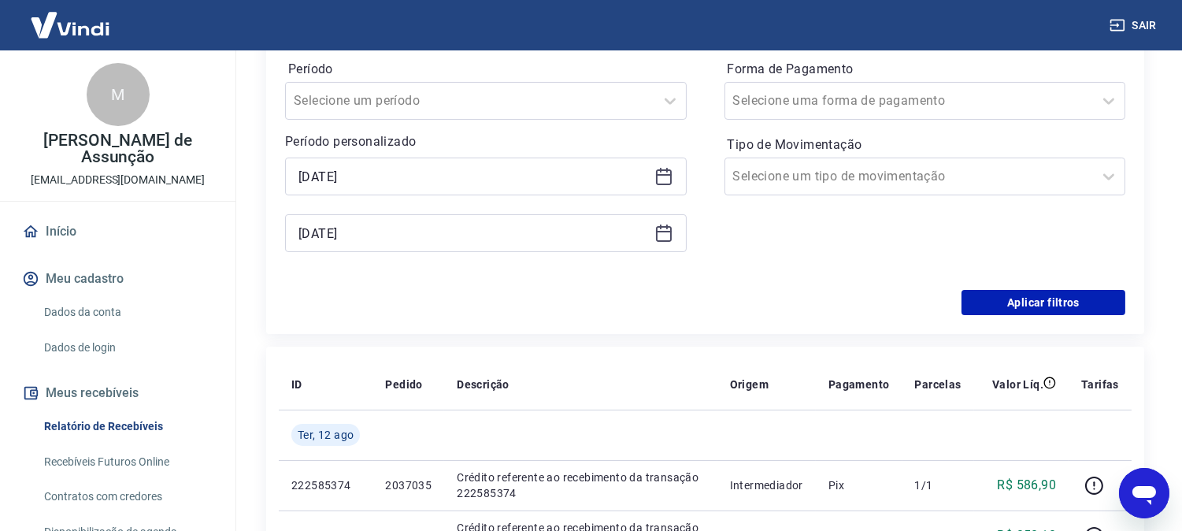
click at [658, 236] on icon at bounding box center [663, 233] width 19 height 19
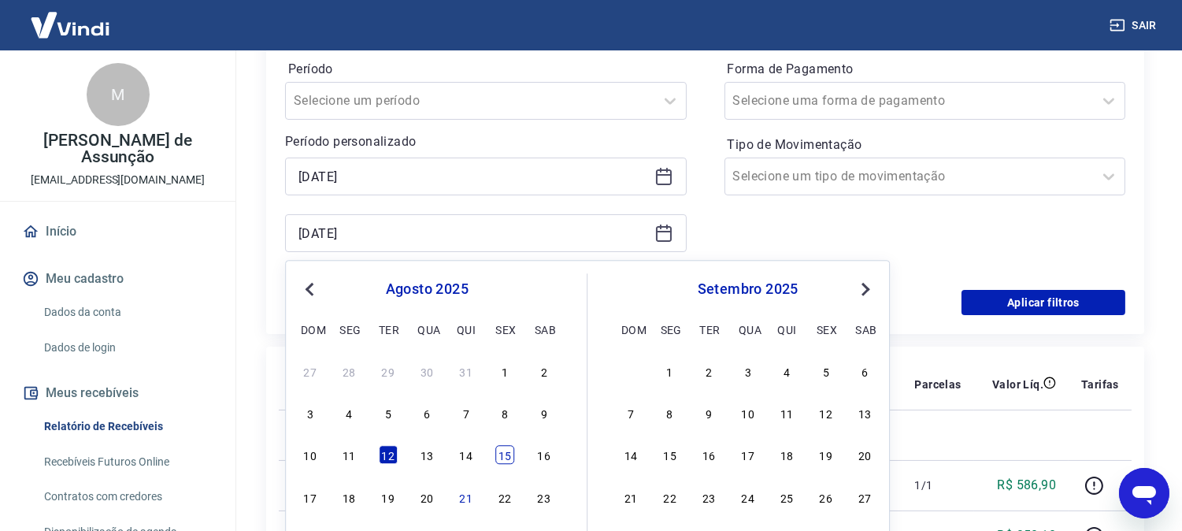
click at [508, 453] on div "15" at bounding box center [504, 455] width 19 height 19
type input "[DATE]"
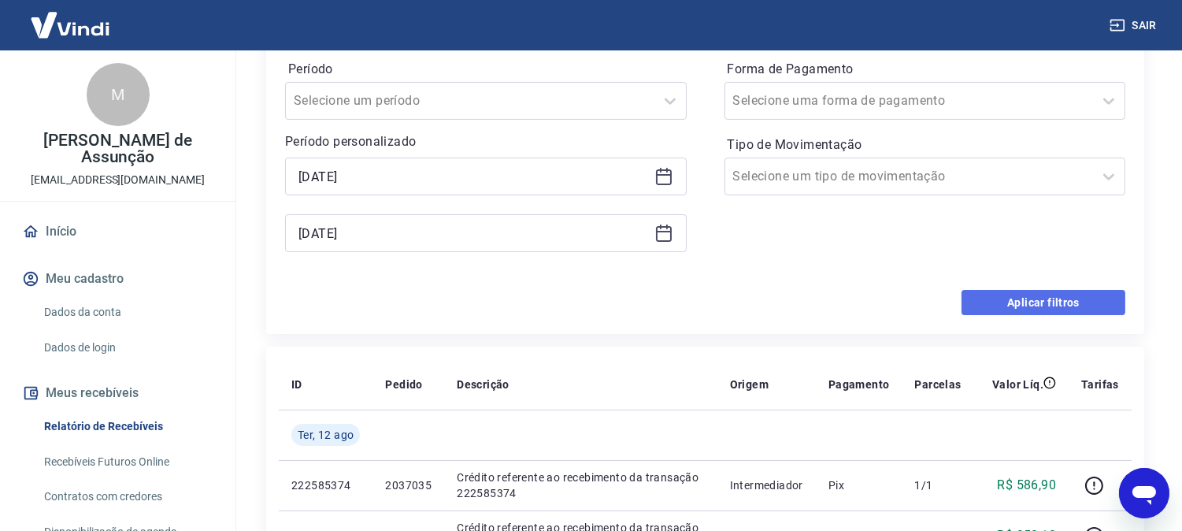
click at [1028, 302] on button "Aplicar filtros" at bounding box center [1043, 302] width 164 height 25
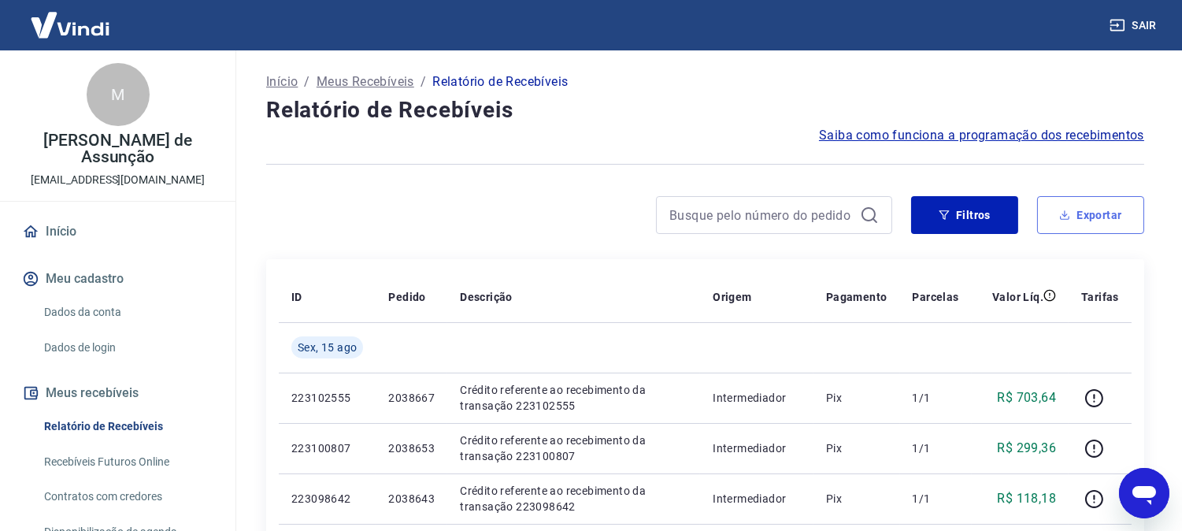
click at [1091, 213] on button "Exportar" at bounding box center [1090, 215] width 107 height 38
type input "[DATE]"
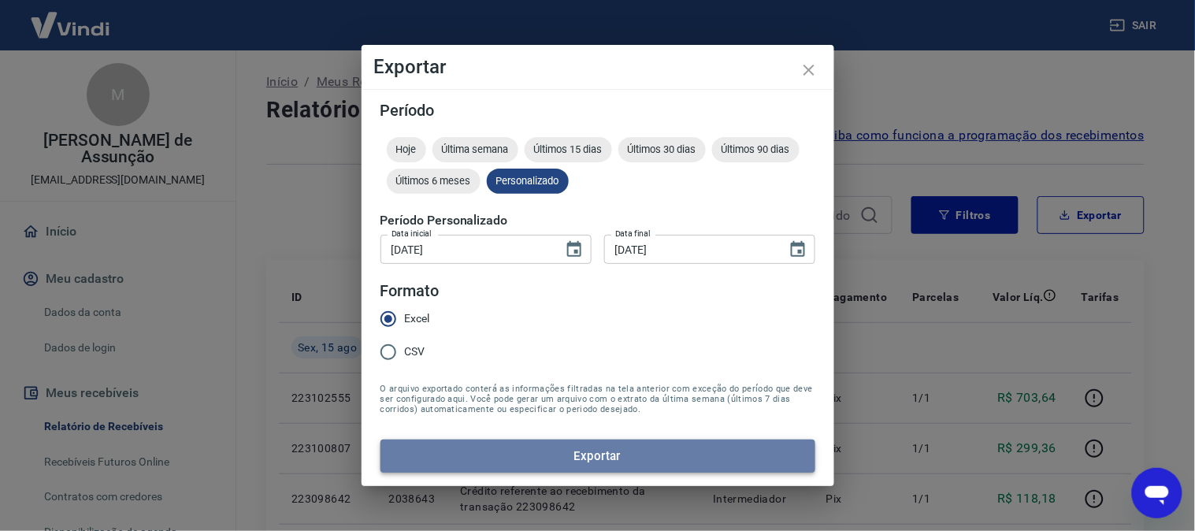
click at [541, 445] on button "Exportar" at bounding box center [597, 455] width 435 height 33
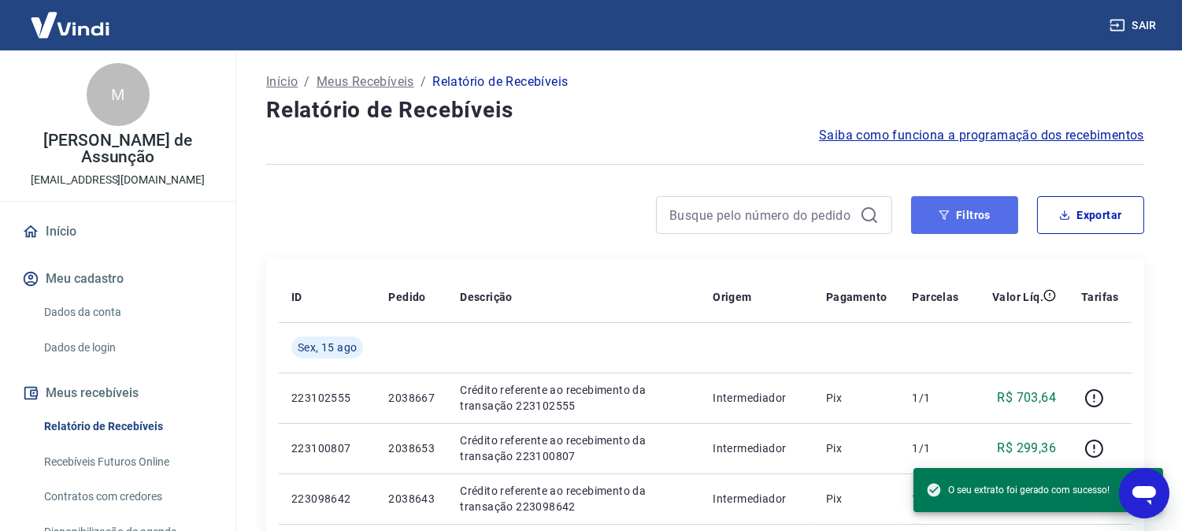
click at [956, 217] on button "Filtros" at bounding box center [964, 215] width 107 height 38
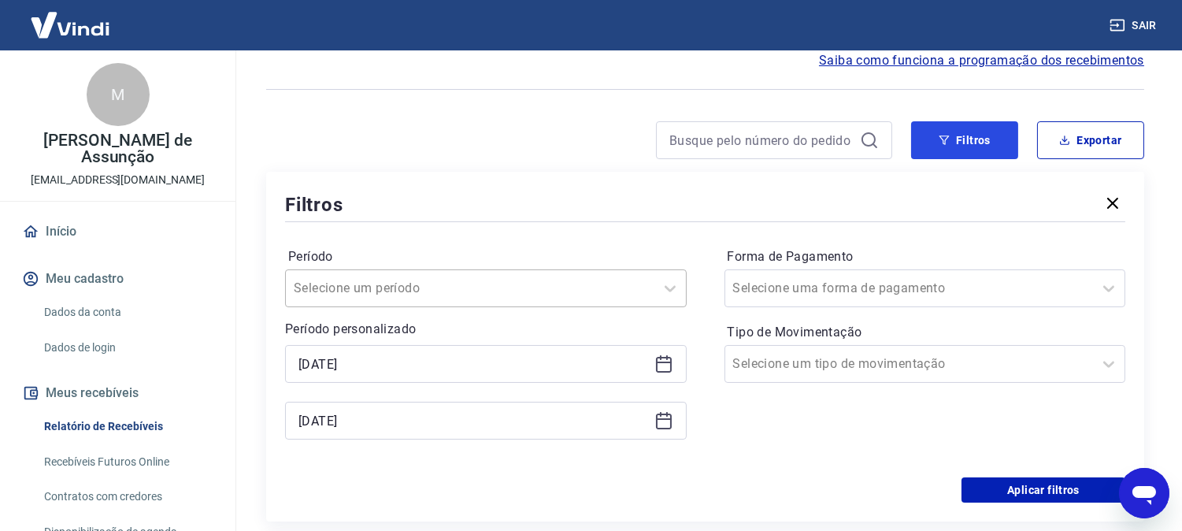
scroll to position [262, 0]
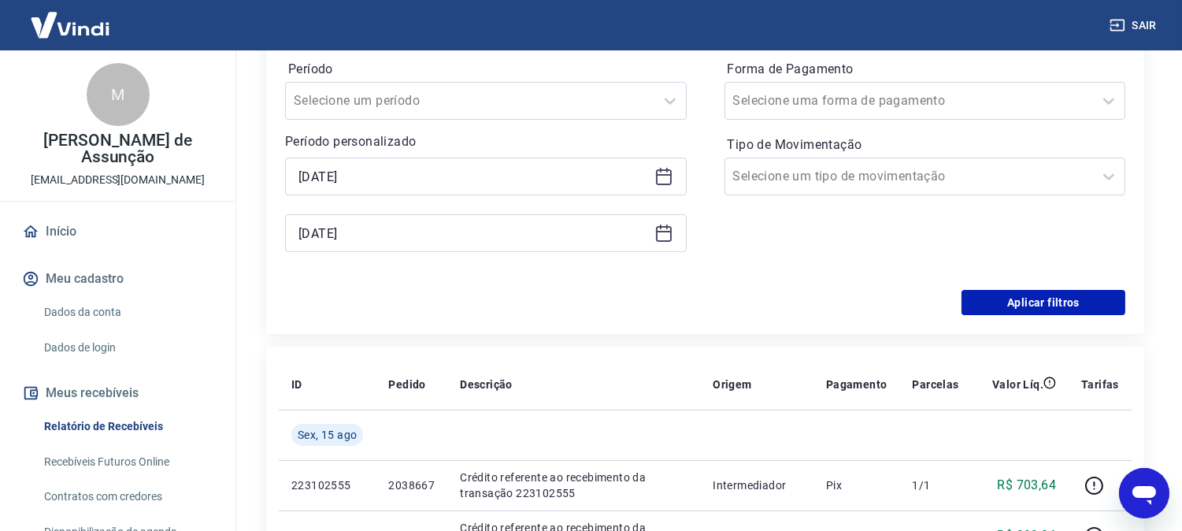
click at [654, 176] on icon at bounding box center [663, 176] width 19 height 19
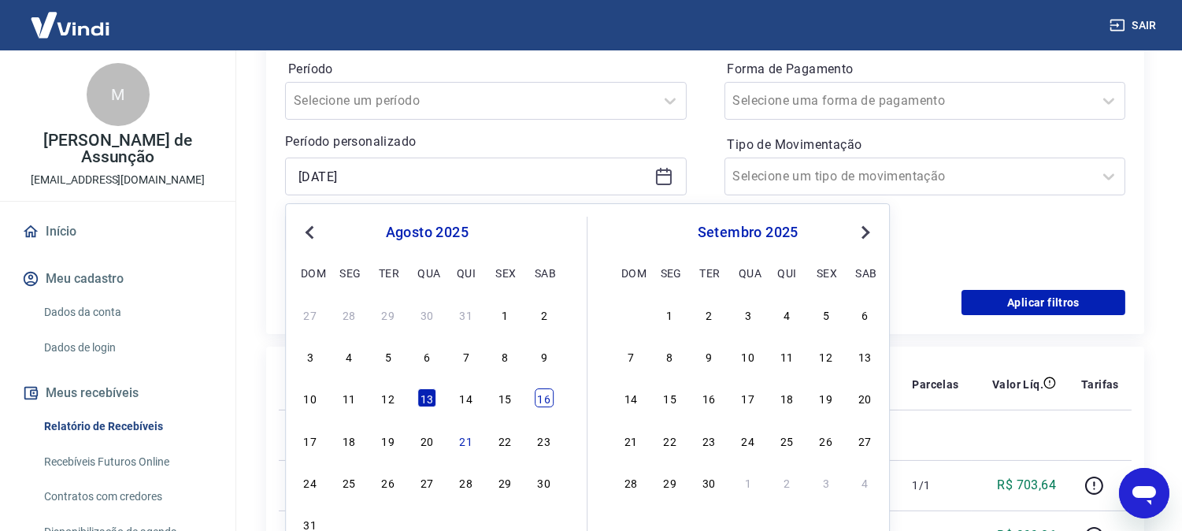
click at [546, 402] on div "16" at bounding box center [544, 398] width 19 height 19
type input "[DATE]"
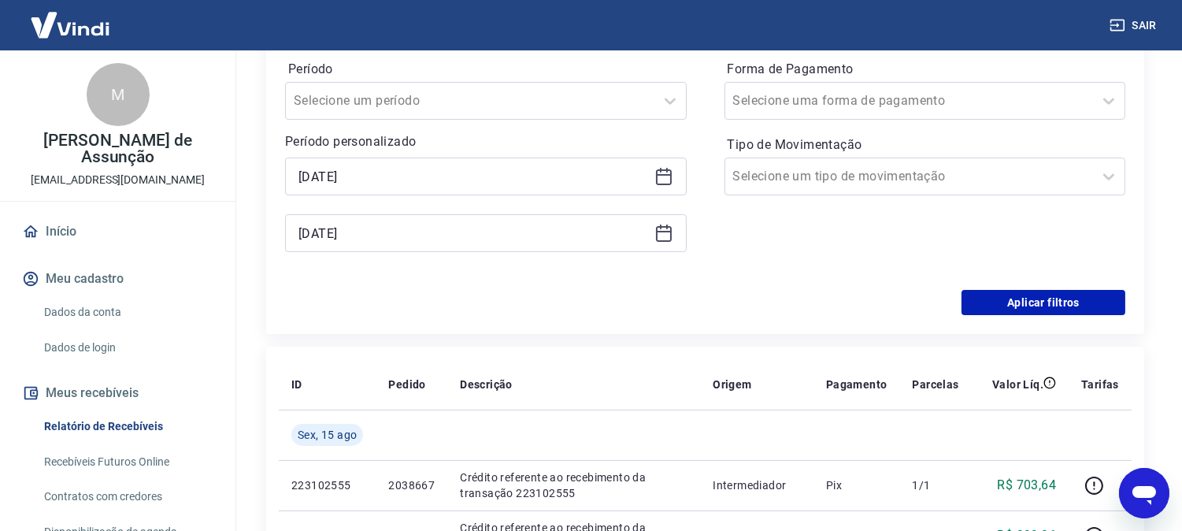
click at [658, 237] on icon at bounding box center [663, 233] width 19 height 19
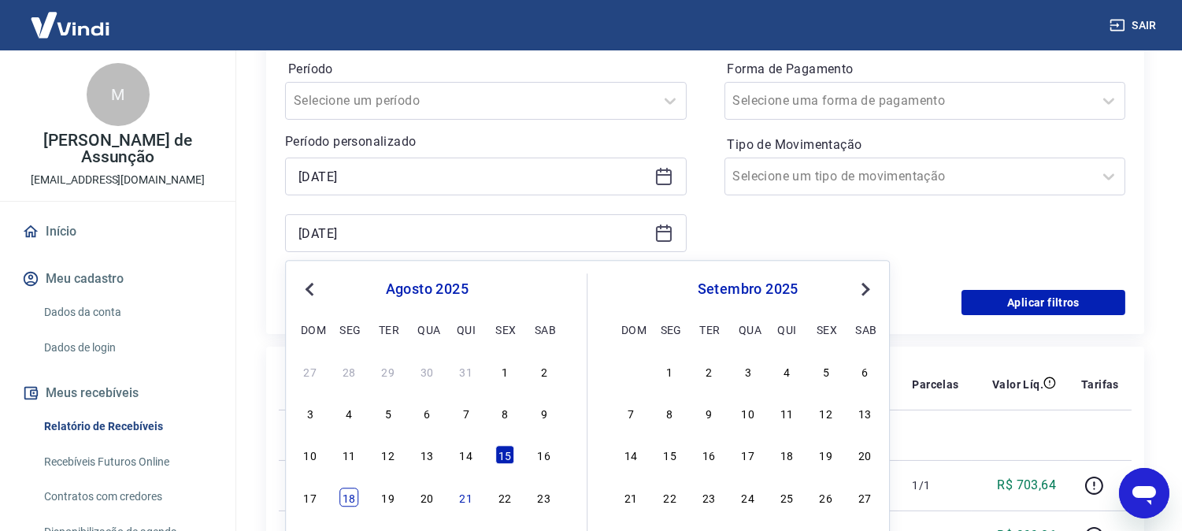
click at [350, 497] on div "18" at bounding box center [348, 496] width 19 height 19
type input "[DATE]"
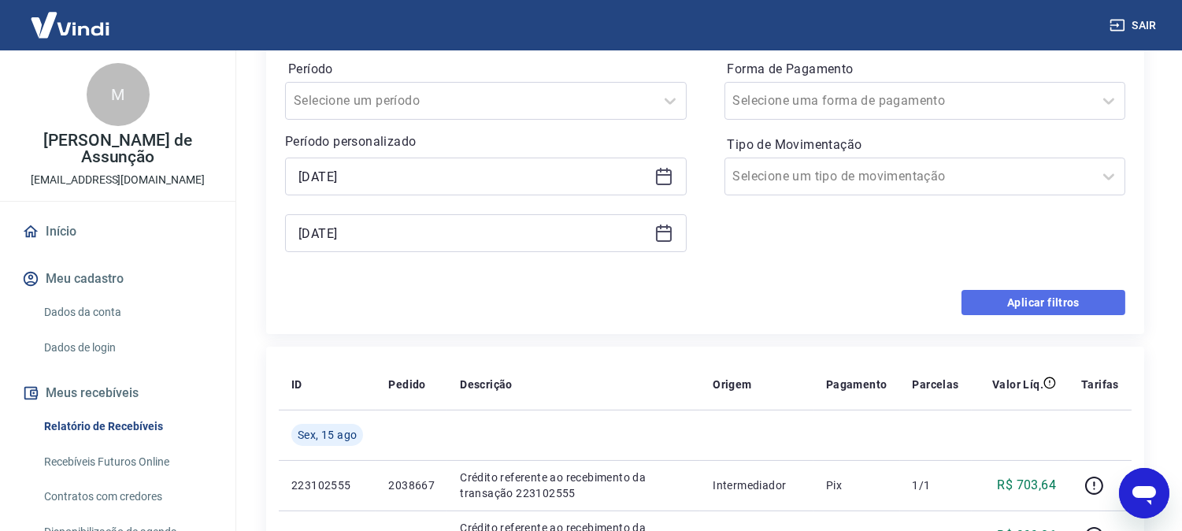
click at [1042, 304] on button "Aplicar filtros" at bounding box center [1043, 302] width 164 height 25
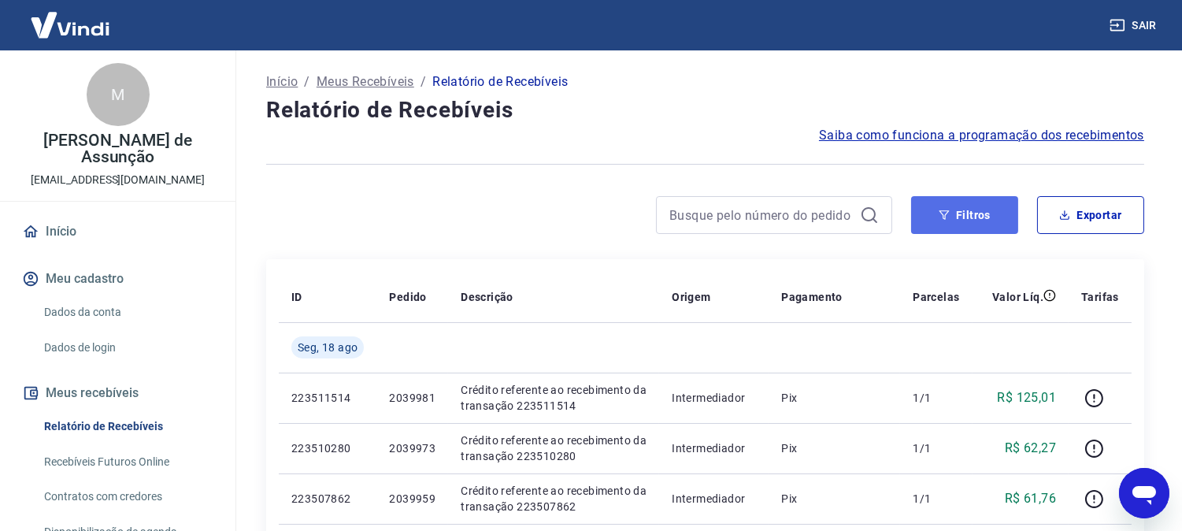
click at [972, 219] on button "Filtros" at bounding box center [964, 215] width 107 height 38
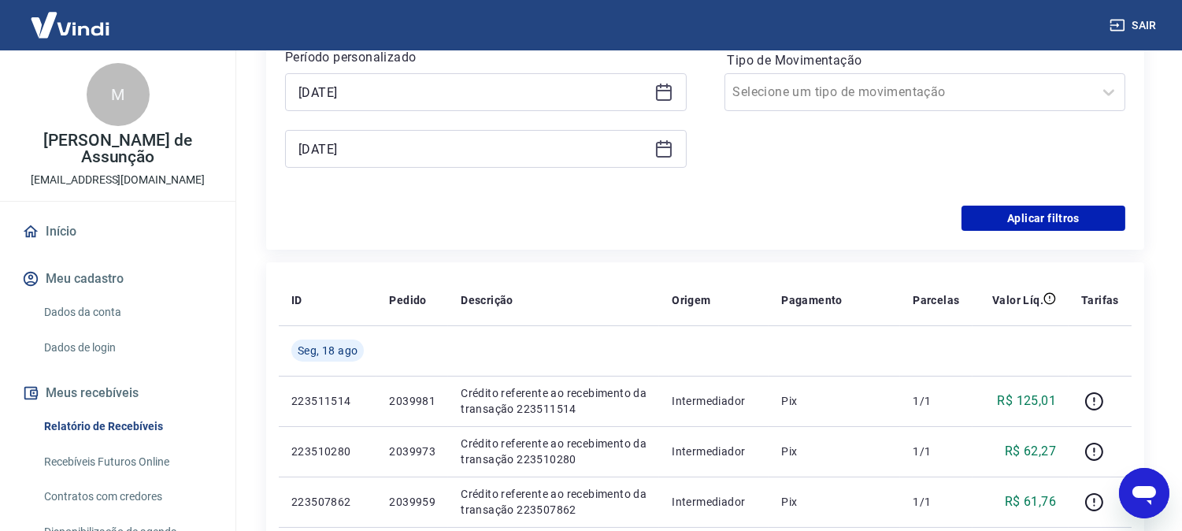
scroll to position [350, 0]
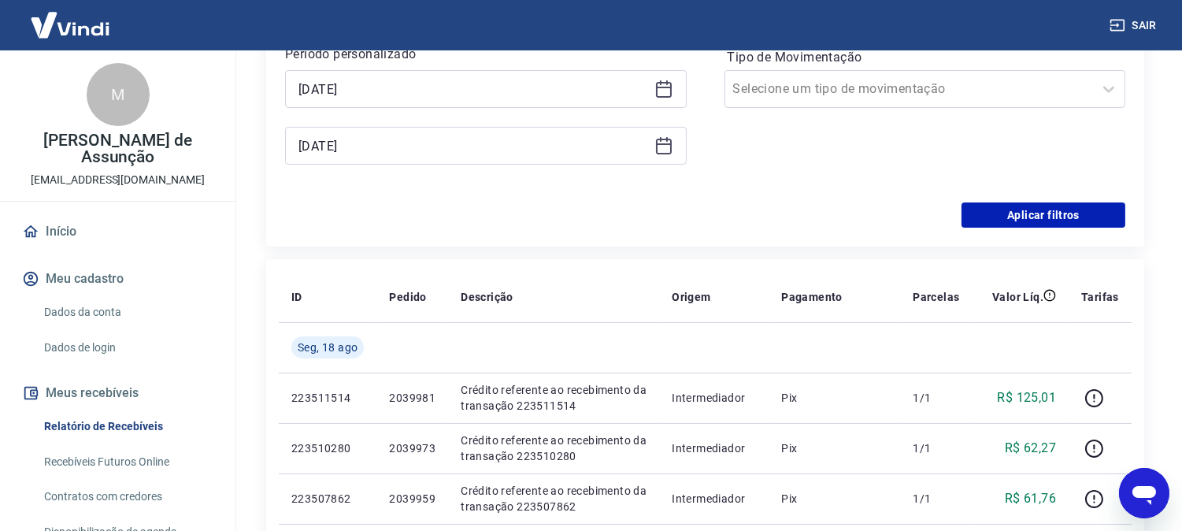
click at [661, 139] on icon at bounding box center [664, 147] width 16 height 16
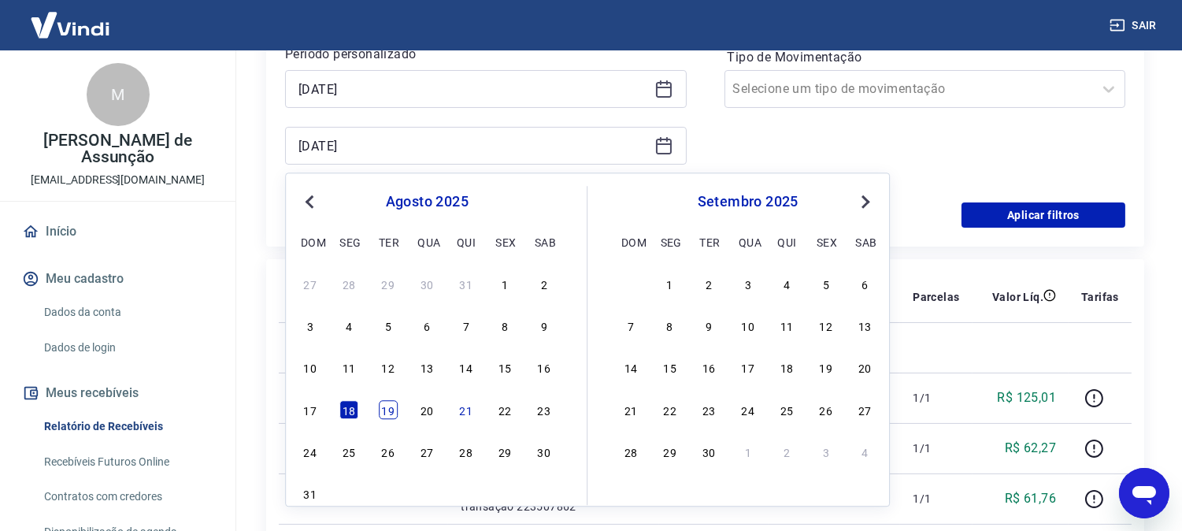
click at [382, 409] on div "19" at bounding box center [388, 409] width 19 height 19
type input "[DATE]"
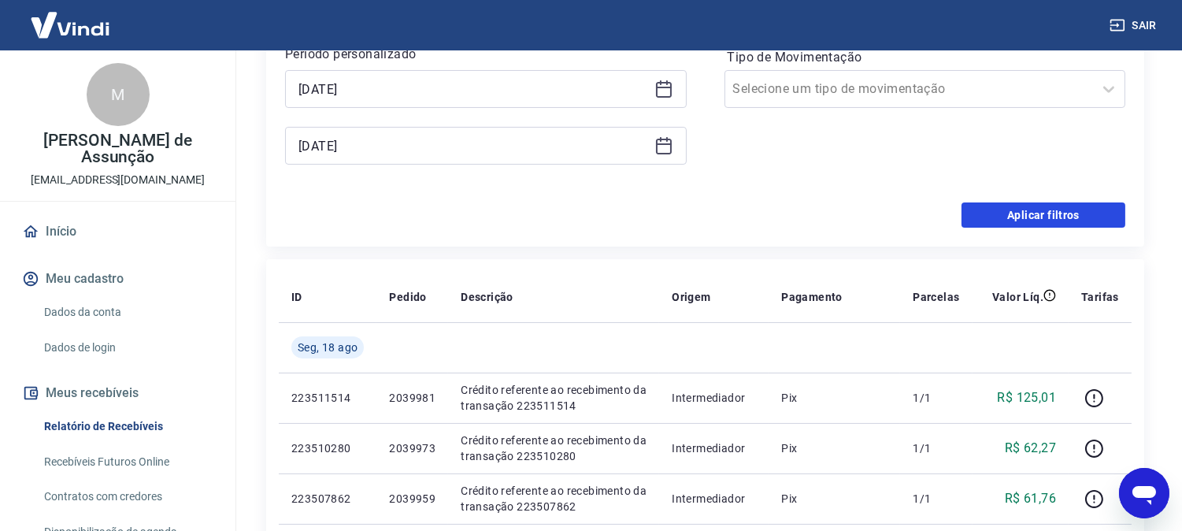
click at [1018, 211] on button "Aplicar filtros" at bounding box center [1043, 214] width 164 height 25
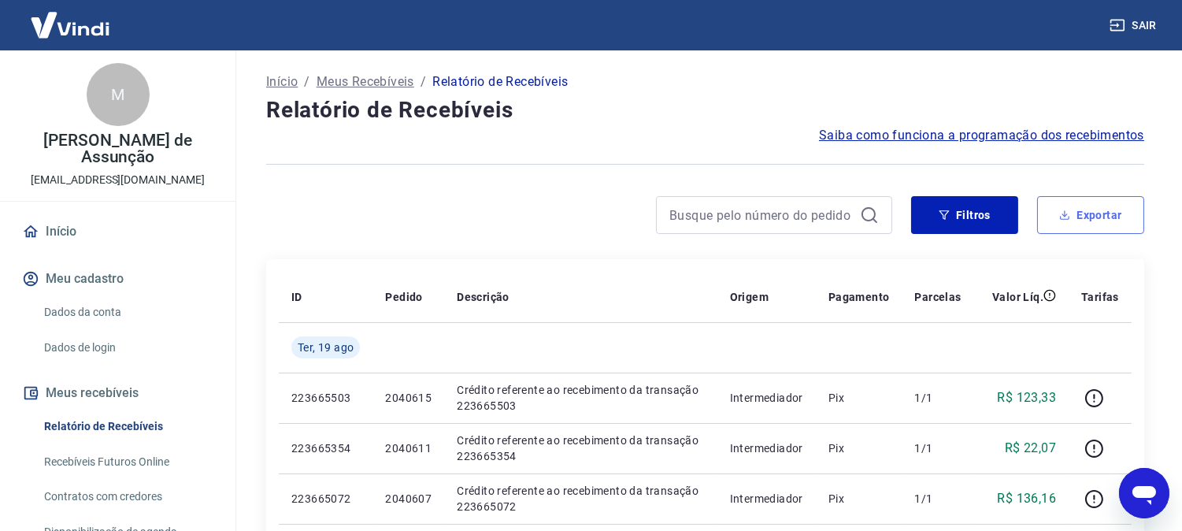
click at [1090, 217] on button "Exportar" at bounding box center [1090, 215] width 107 height 38
type input "[DATE]"
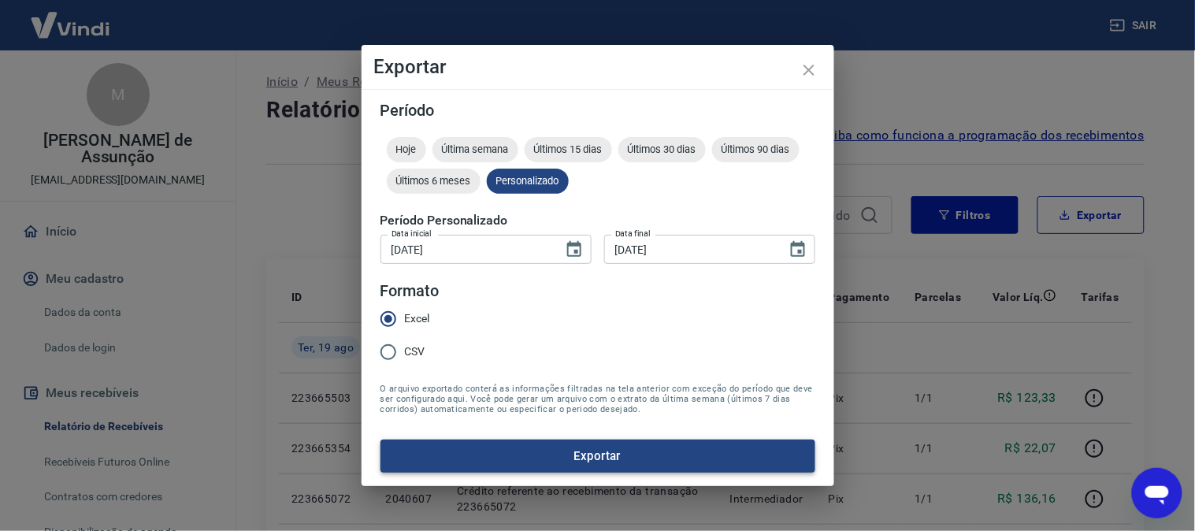
click at [661, 453] on button "Exportar" at bounding box center [597, 455] width 435 height 33
